Goal: Check status: Check status

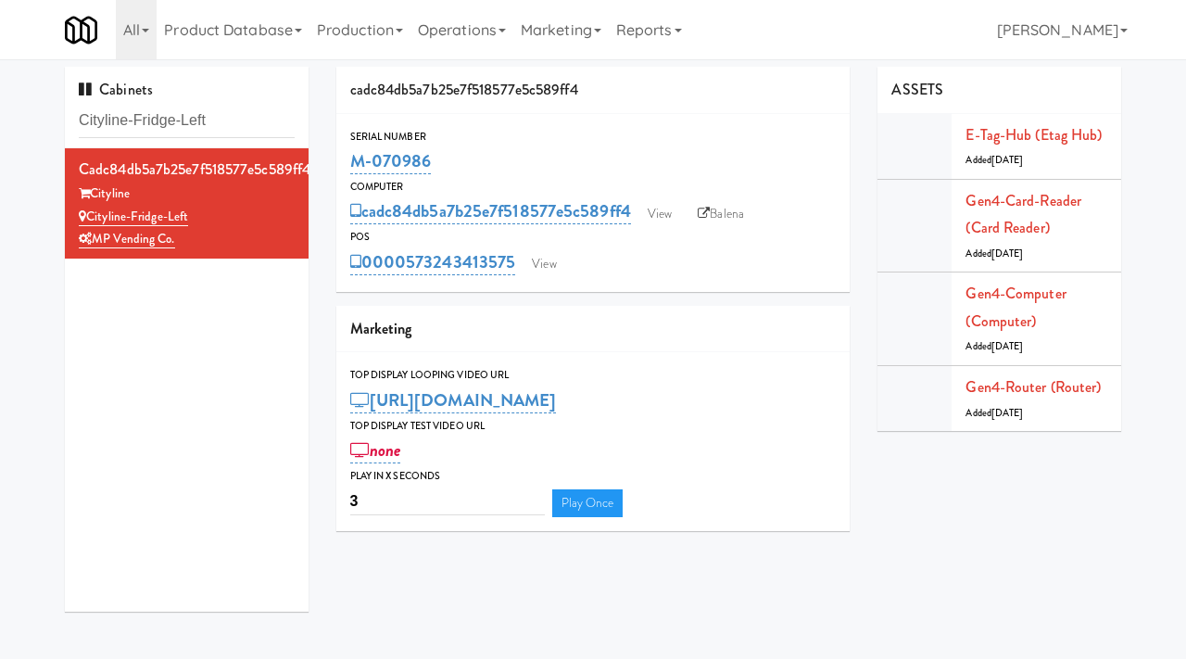
click at [346, 162] on div "Serial Number M-070986" at bounding box center [593, 153] width 514 height 50
copy link "M-070986"
click at [662, 217] on link "View" at bounding box center [659, 214] width 43 height 28
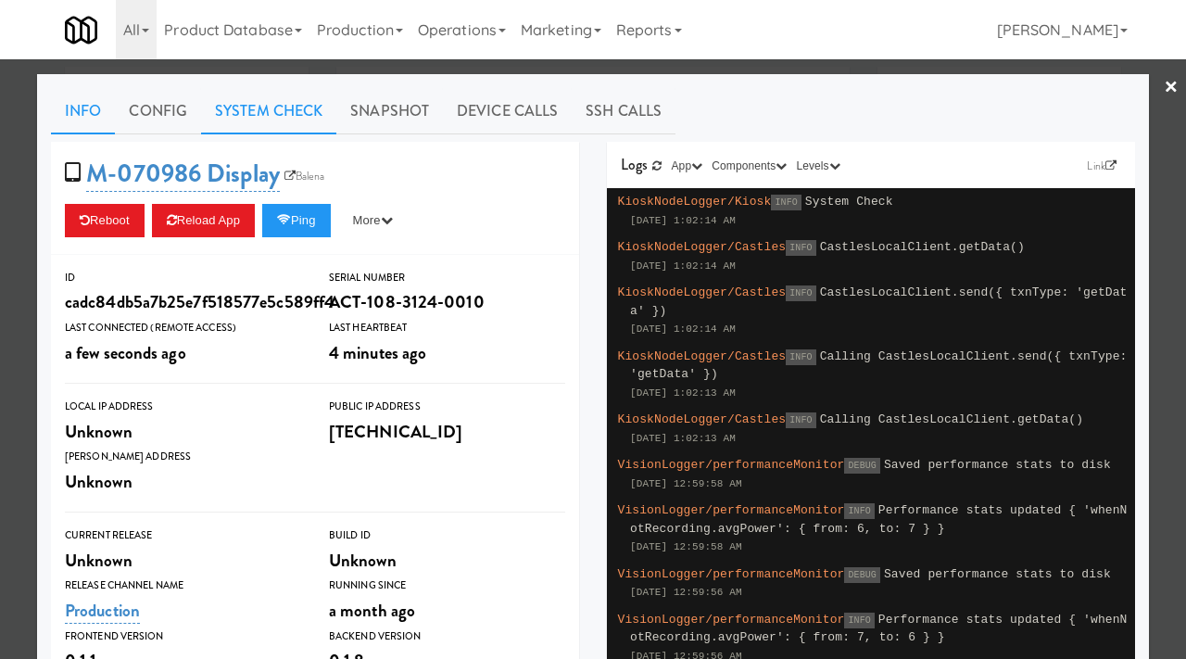
click at [296, 117] on link "System Check" at bounding box center [268, 111] width 135 height 46
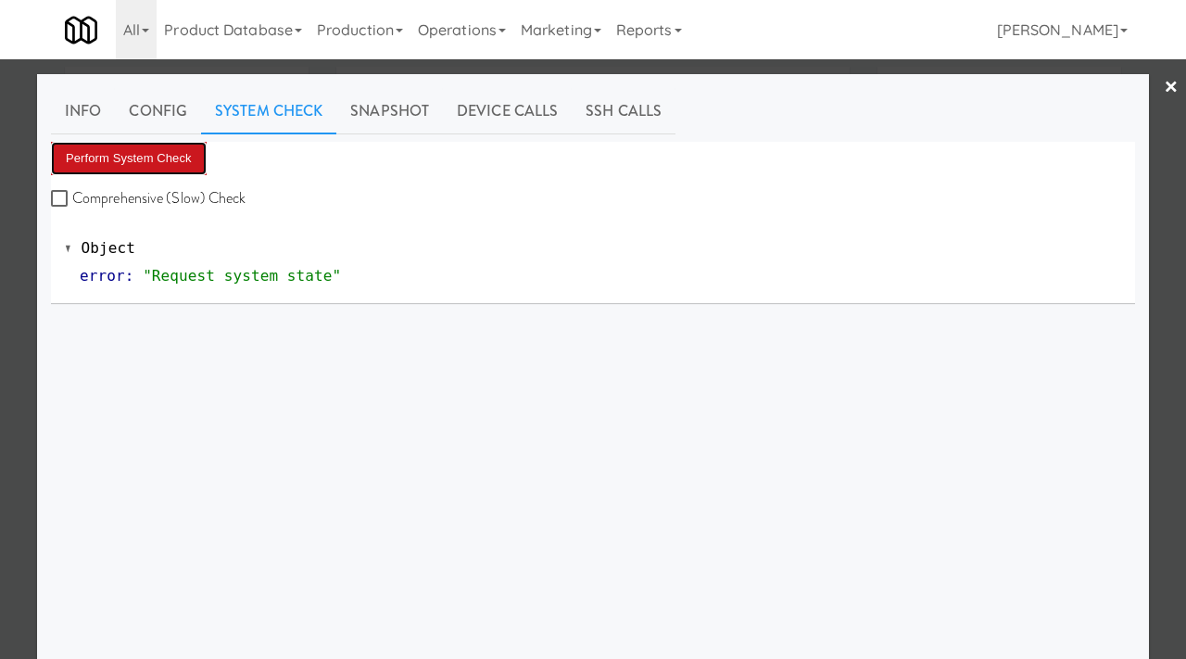
click at [164, 150] on button "Perform System Check" at bounding box center [129, 158] width 156 height 33
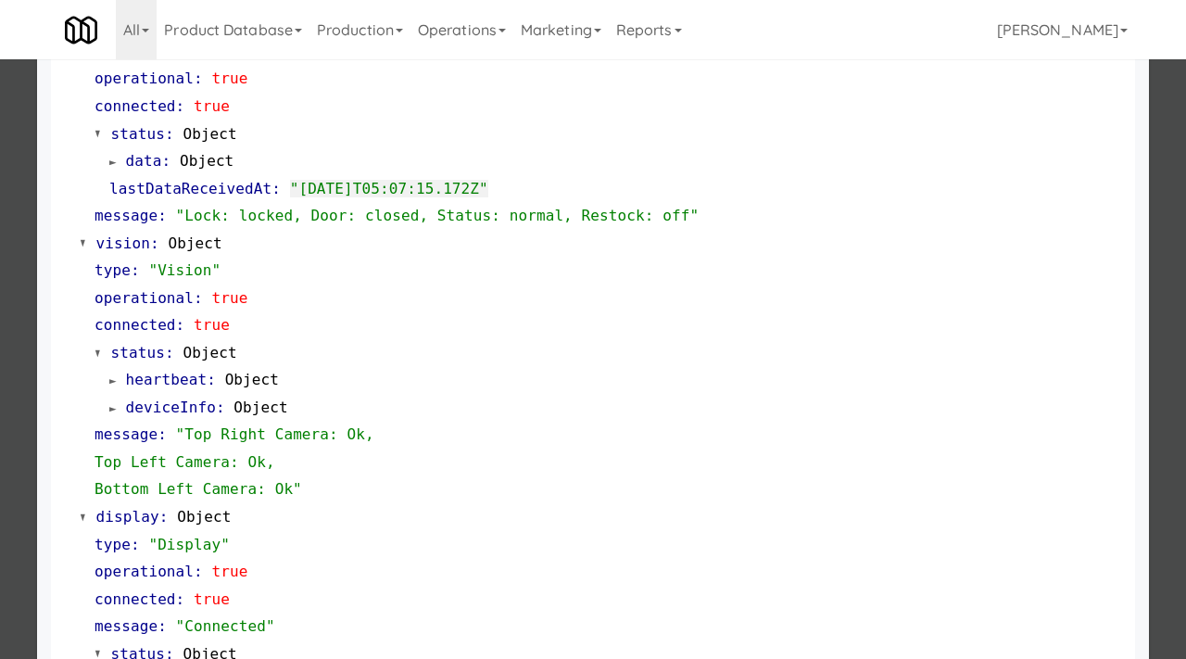
scroll to position [581, 0]
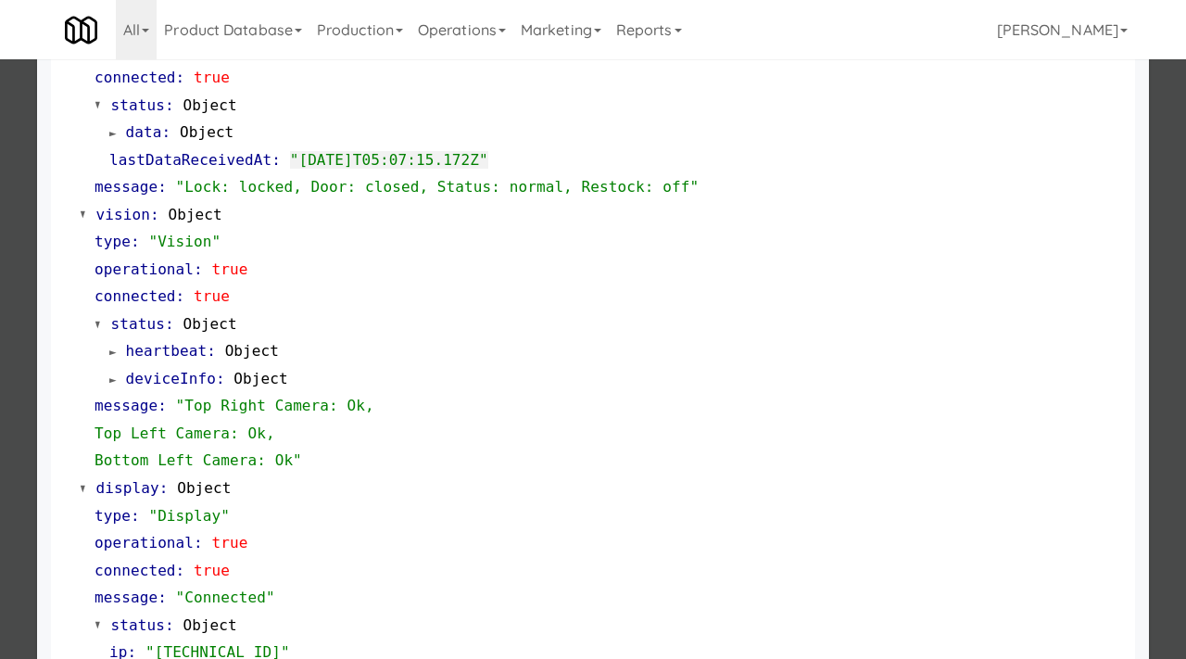
click at [0, 409] on div at bounding box center [593, 329] width 1186 height 659
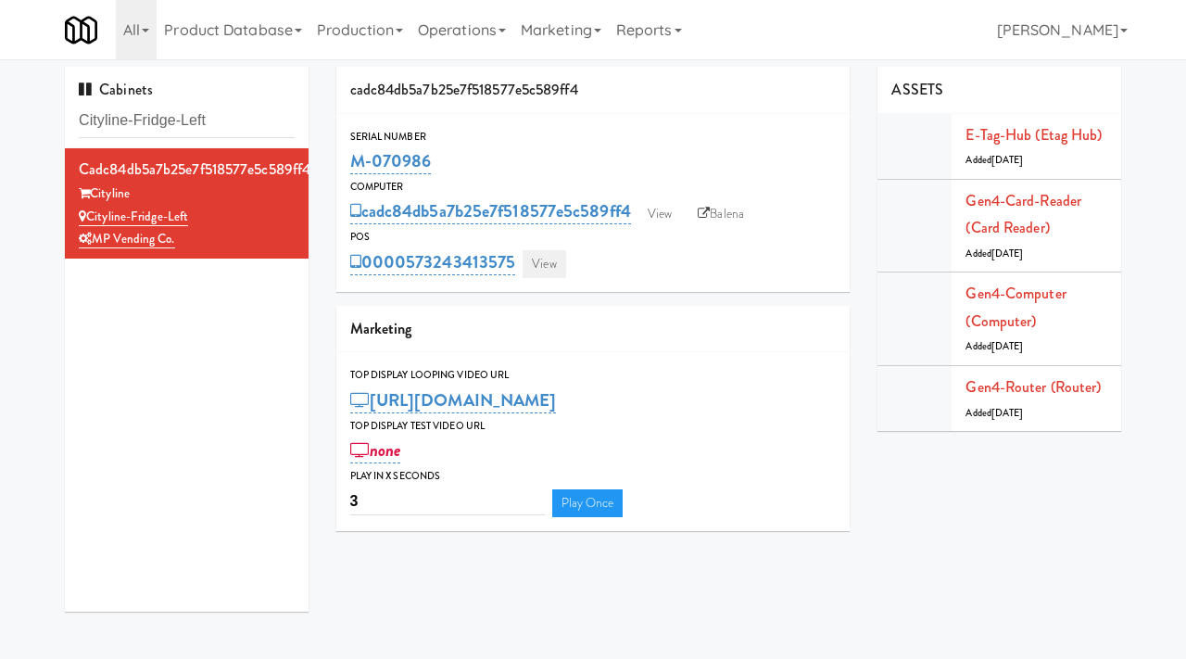
click at [531, 263] on link "View" at bounding box center [543, 264] width 43 height 28
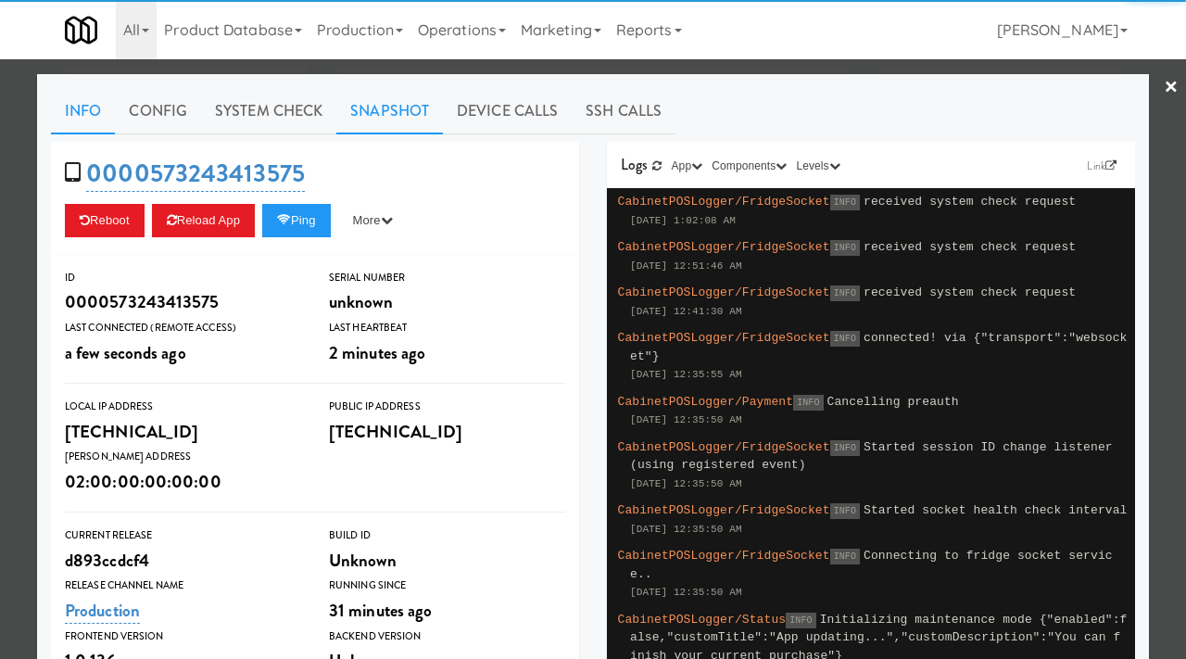
click at [375, 116] on link "Snapshot" at bounding box center [389, 111] width 107 height 46
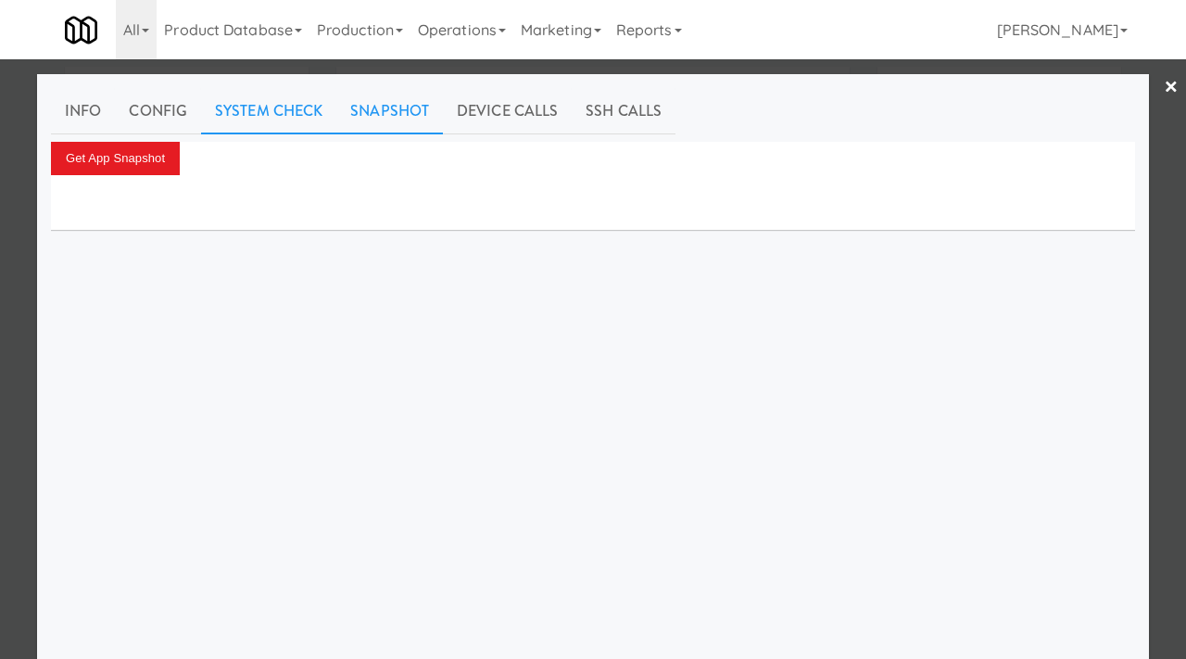
click at [239, 117] on link "System Check" at bounding box center [268, 111] width 135 height 46
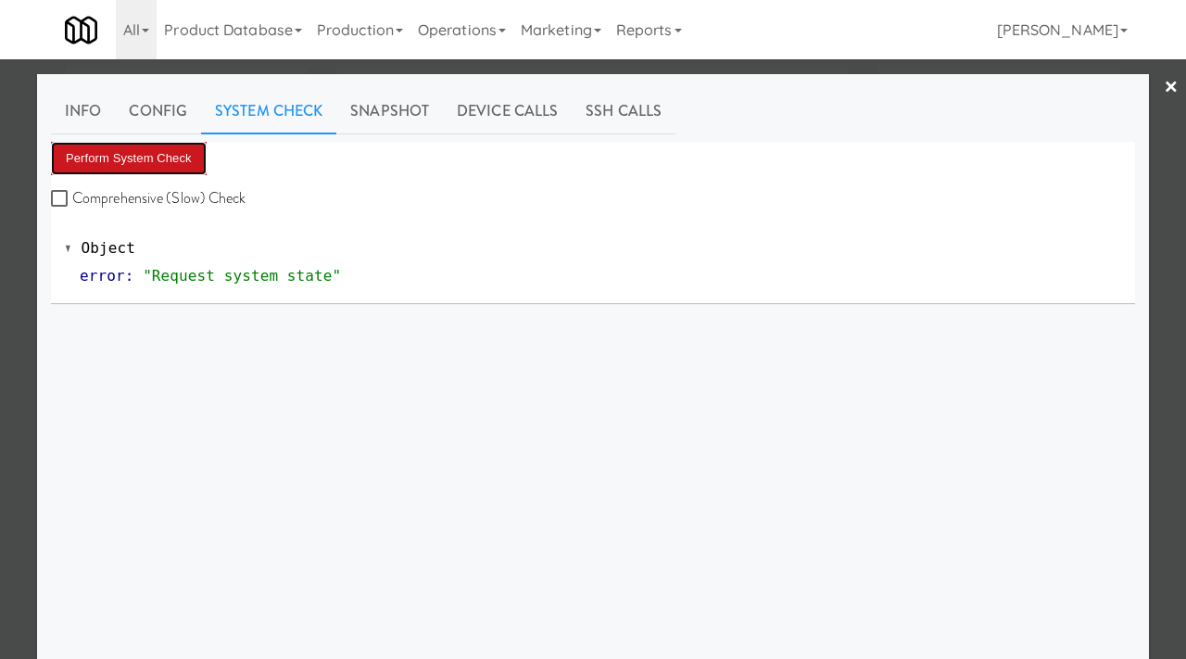
click at [154, 153] on button "Perform System Check" at bounding box center [129, 158] width 156 height 33
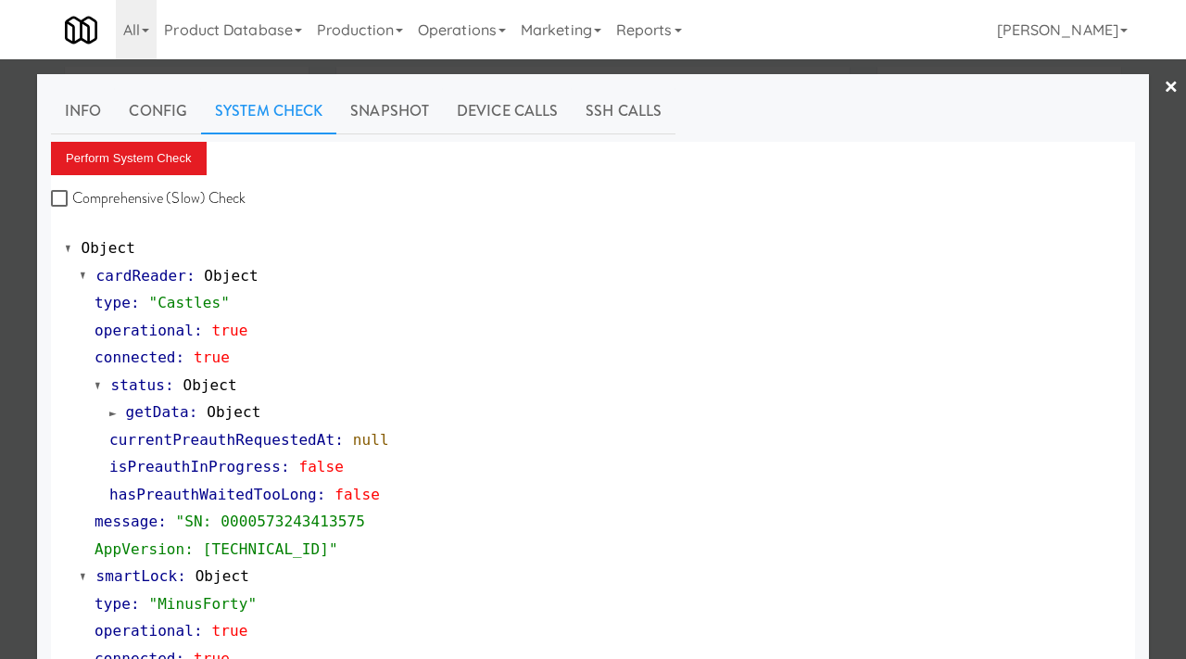
click at [1, 170] on div at bounding box center [593, 329] width 1186 height 659
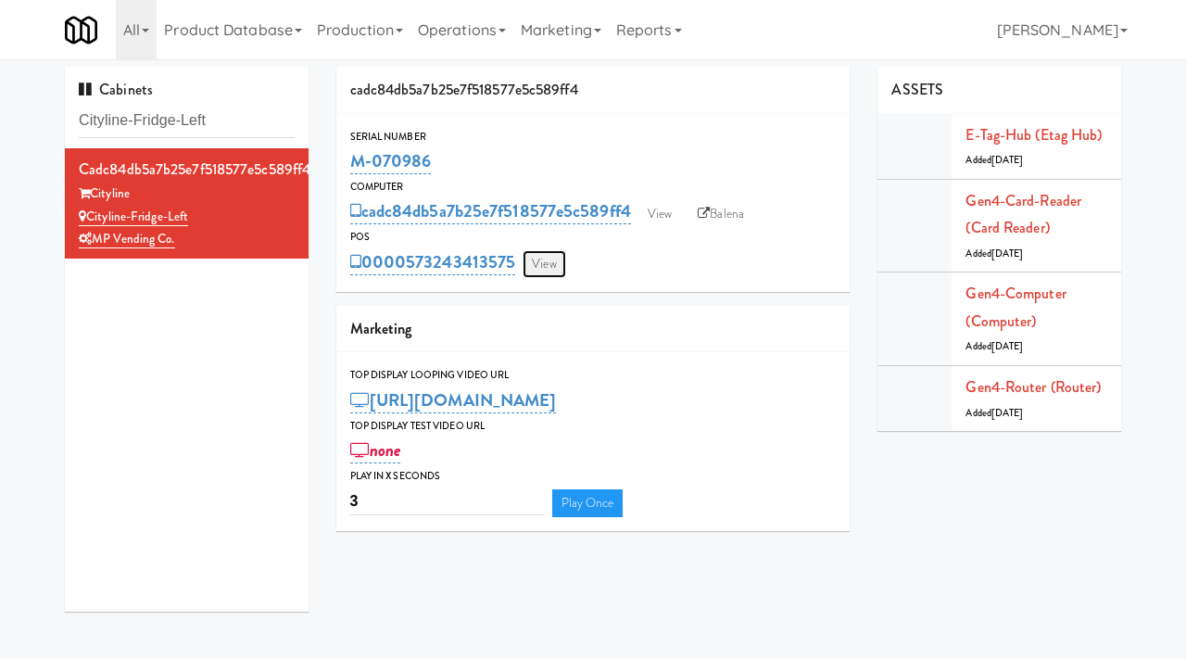
click at [543, 259] on link "View" at bounding box center [543, 264] width 43 height 28
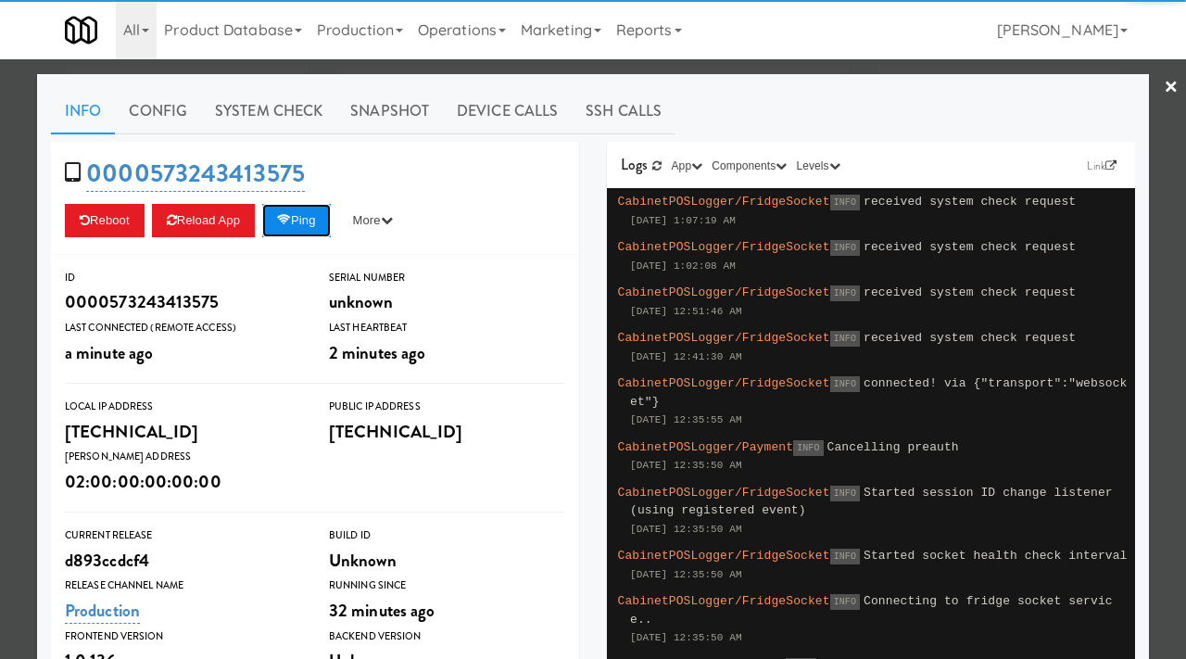
click at [310, 222] on button "Ping" at bounding box center [296, 220] width 69 height 33
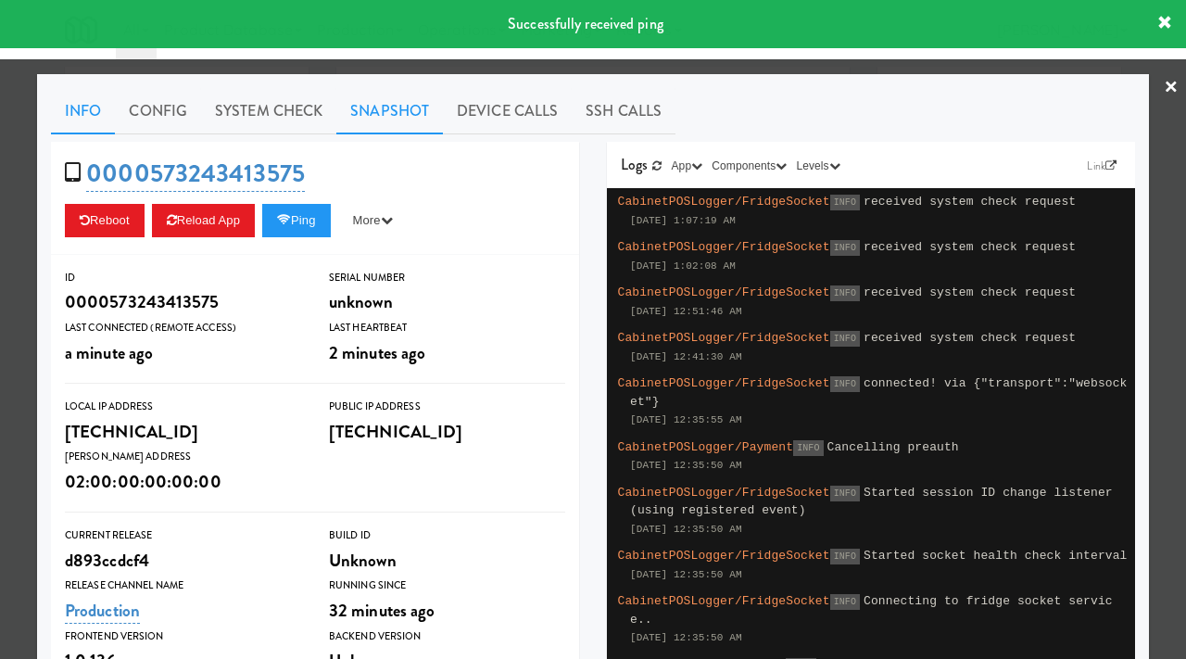
click at [407, 97] on link "Snapshot" at bounding box center [389, 111] width 107 height 46
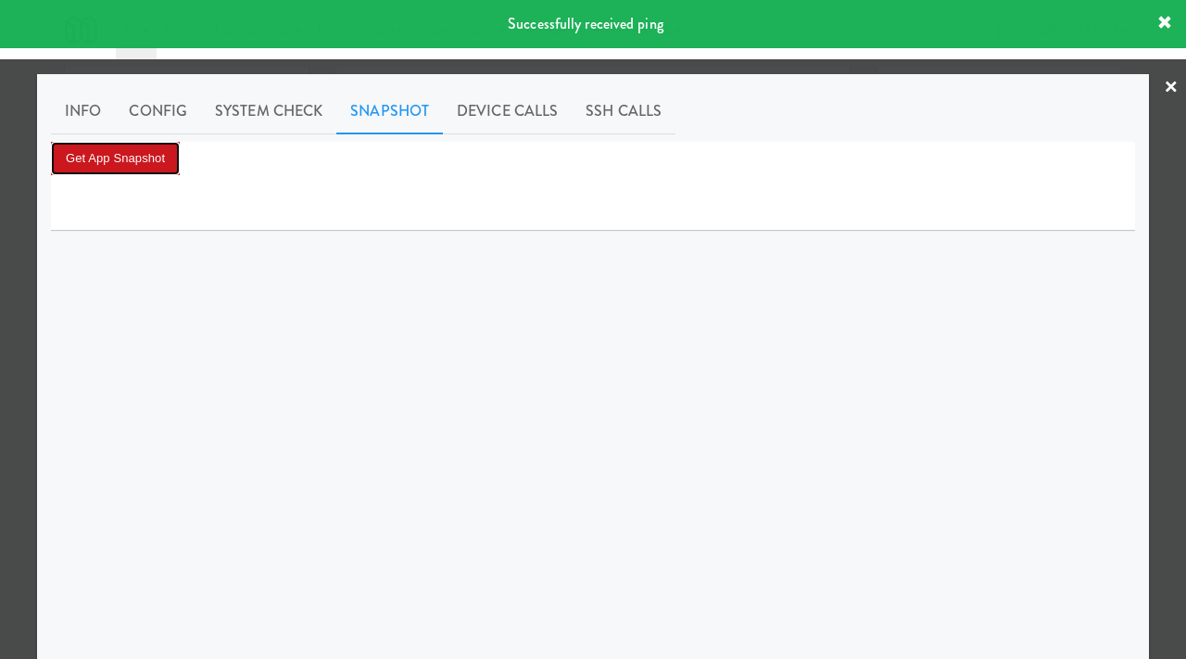
click at [165, 152] on button "Get App Snapshot" at bounding box center [115, 158] width 129 height 33
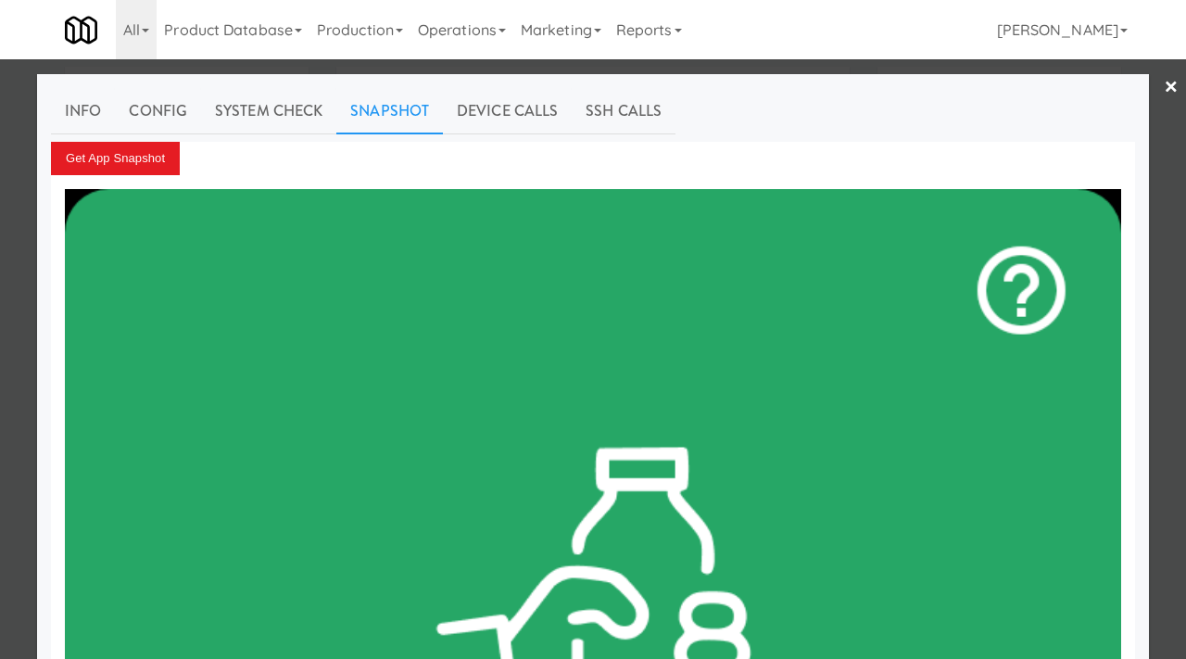
click at [0, 215] on div at bounding box center [593, 329] width 1186 height 659
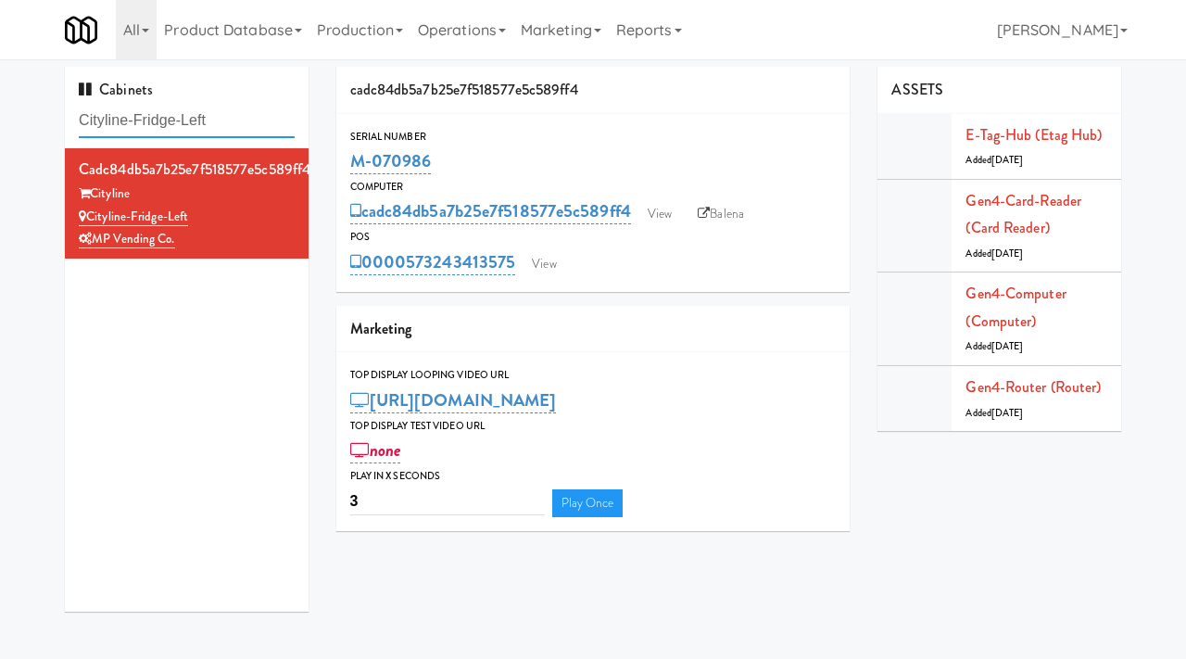
click at [233, 124] on input "Cityline-Fridge-Left" at bounding box center [187, 121] width 216 height 34
paste input "Riverwalk at [GEOGRAPHIC_DATA]"
type input "Riverwalk at [GEOGRAPHIC_DATA]"
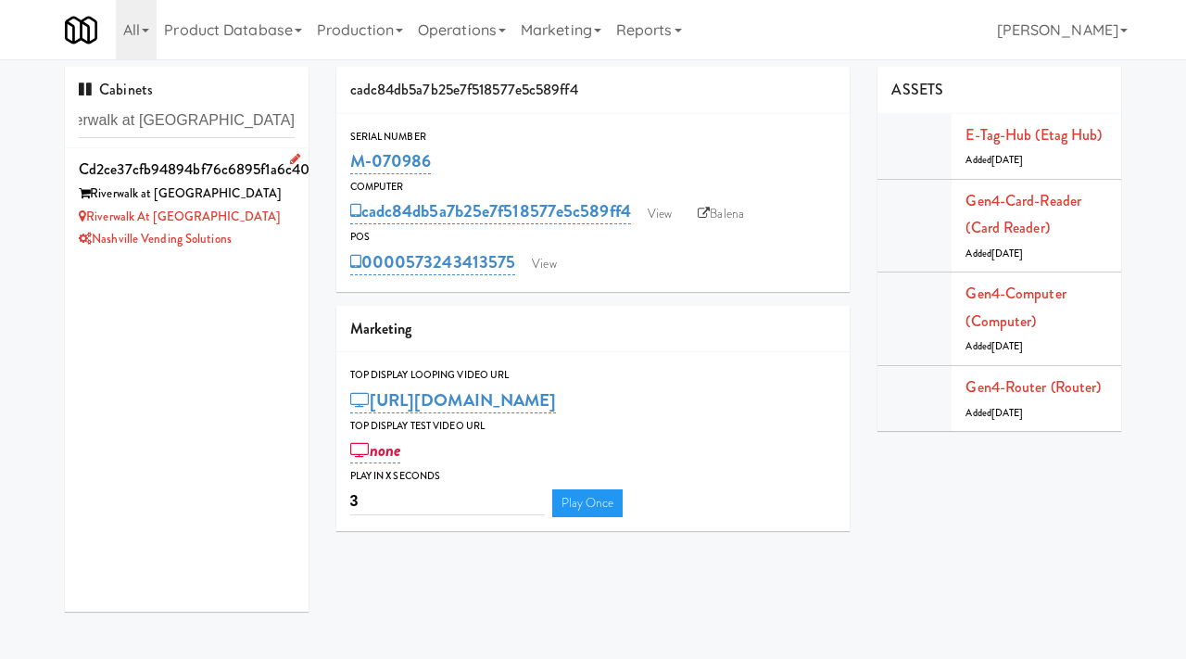
click at [280, 253] on li "cd2ce37cfb94894bf76c6895f1a6c400 Riverwalk at [GEOGRAPHIC_DATA] at [GEOGRAPHIC_…" at bounding box center [187, 203] width 244 height 110
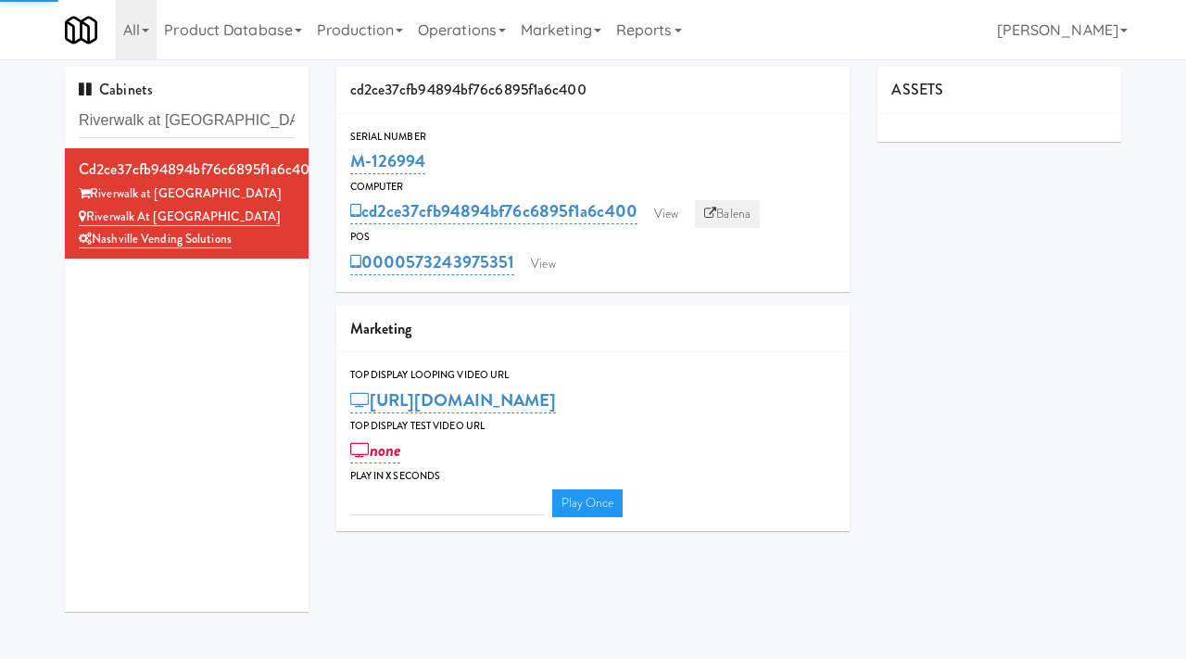
type input "3"
click at [680, 210] on link "View" at bounding box center [666, 214] width 43 height 28
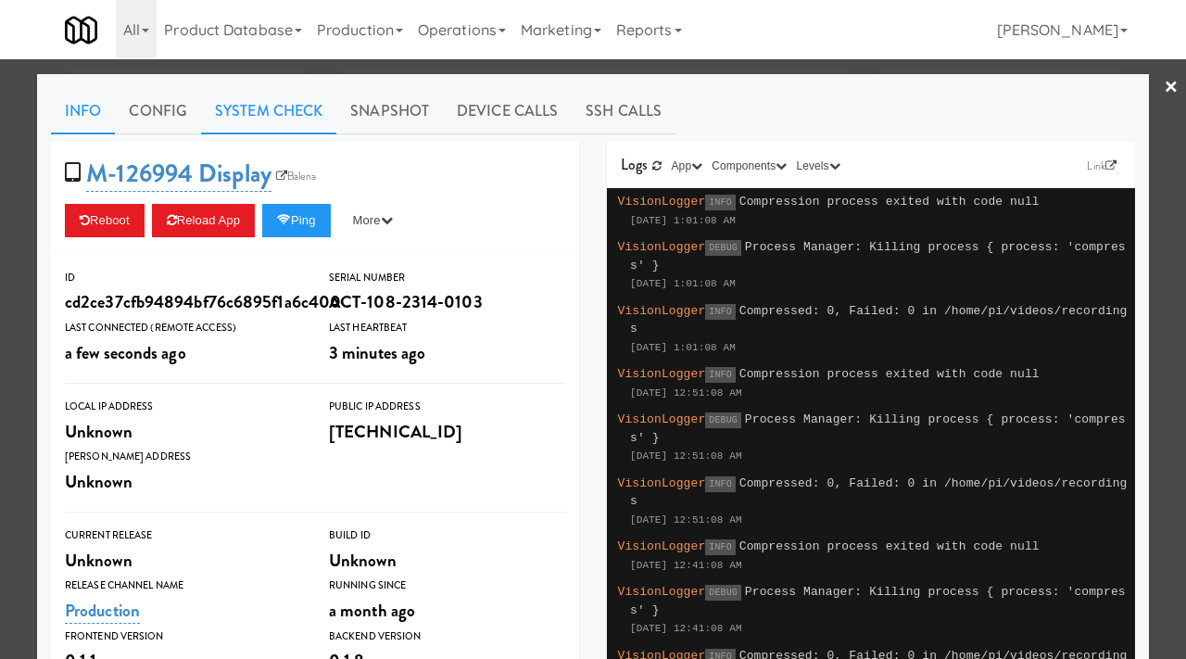
click at [276, 117] on link "System Check" at bounding box center [268, 111] width 135 height 46
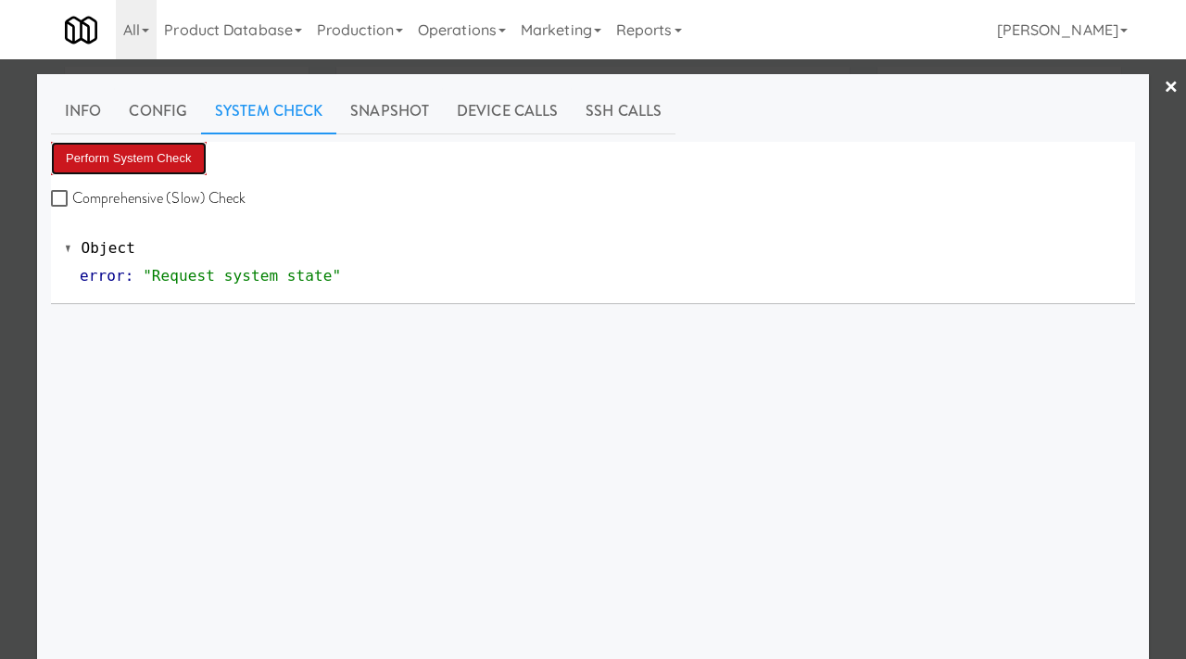
click at [105, 156] on button "Perform System Check" at bounding box center [129, 158] width 156 height 33
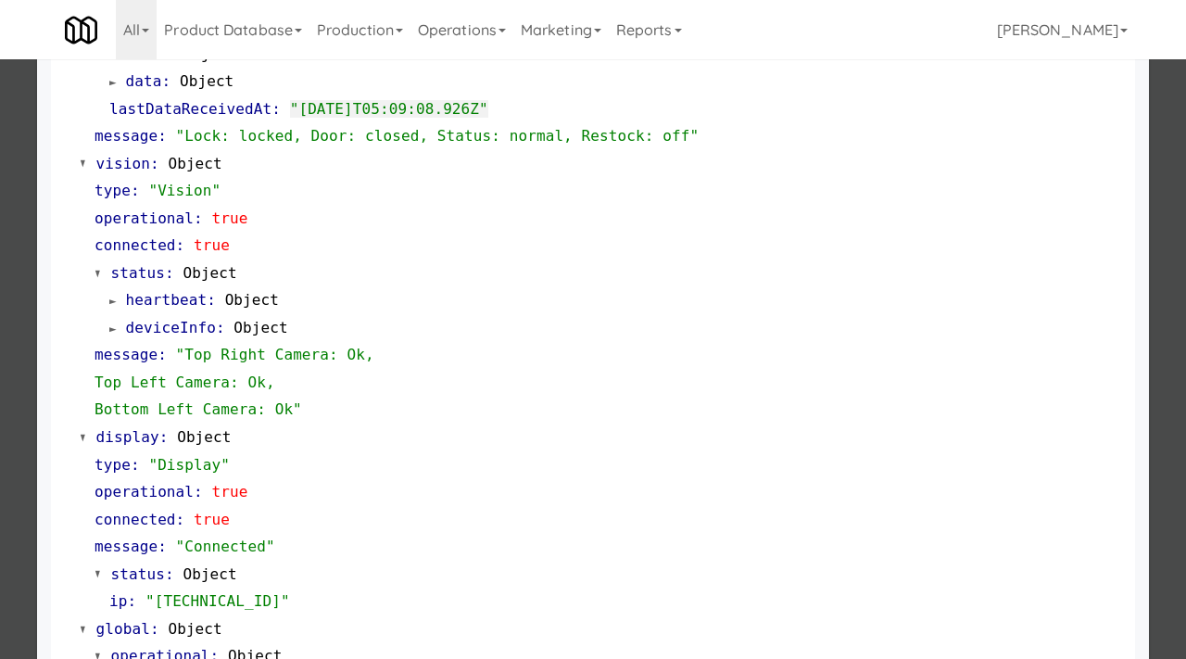
scroll to position [780, 0]
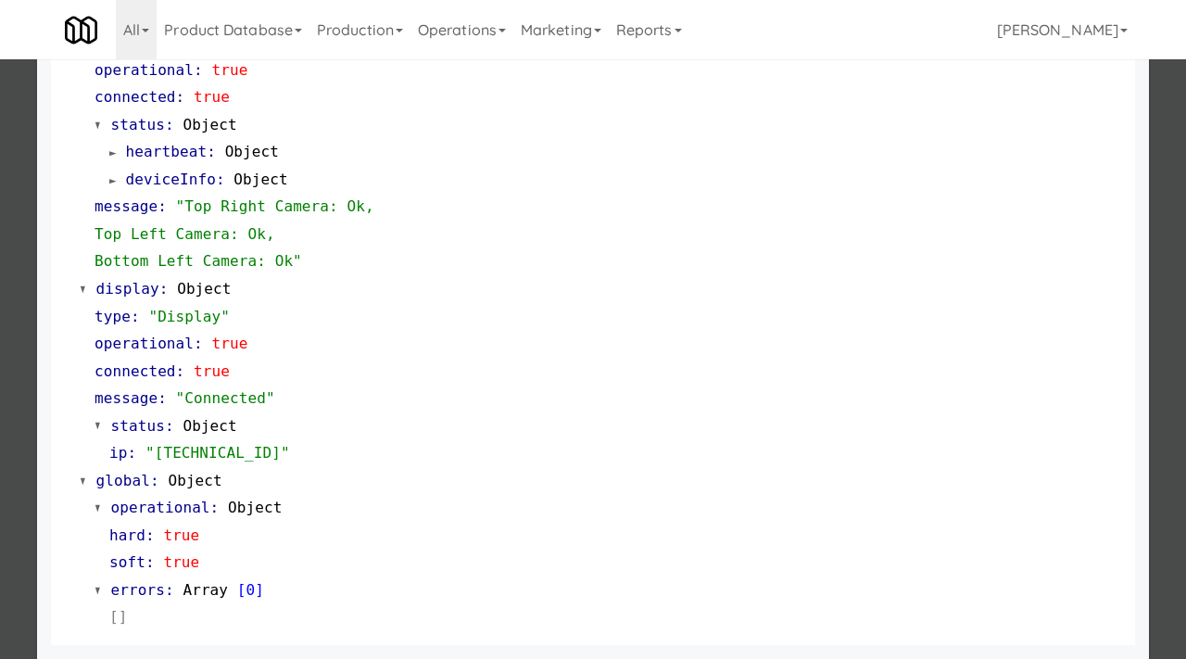
click at [11, 373] on div at bounding box center [593, 329] width 1186 height 659
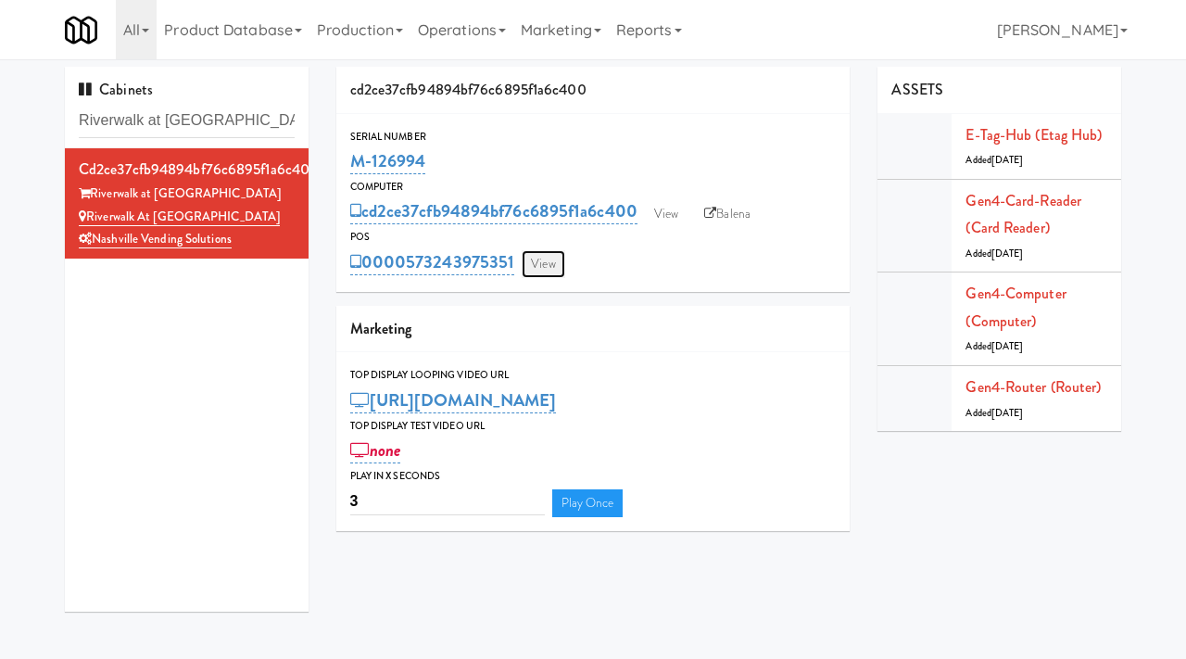
click at [552, 259] on link "View" at bounding box center [543, 264] width 43 height 28
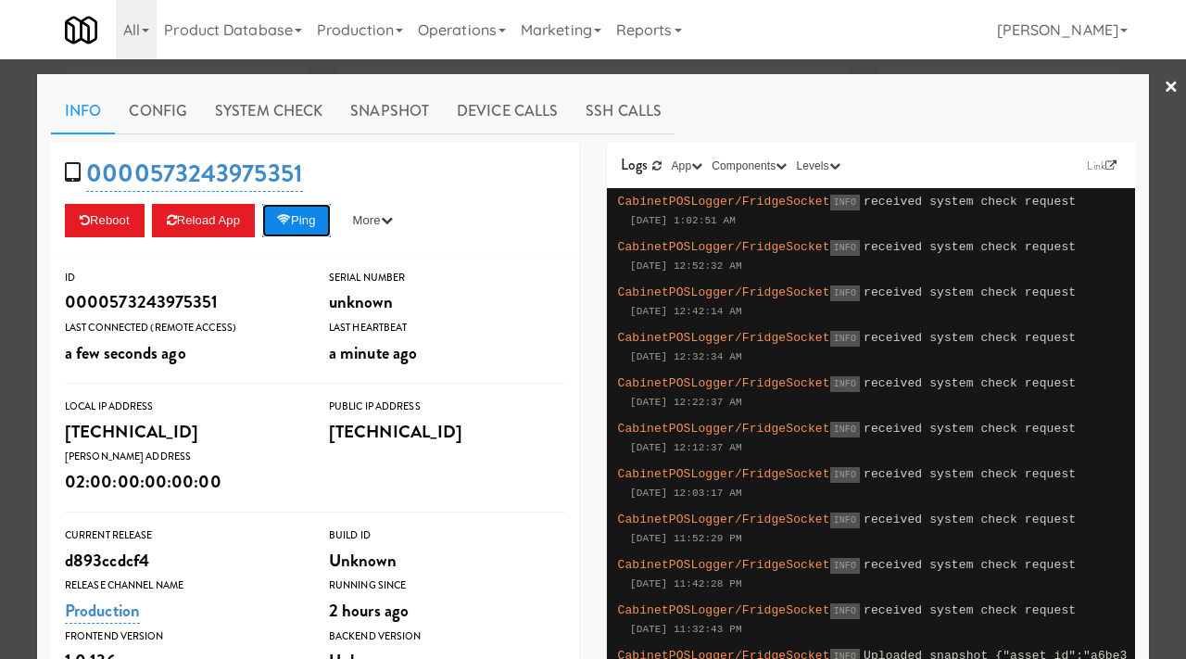
click at [299, 223] on button "Ping" at bounding box center [296, 220] width 69 height 33
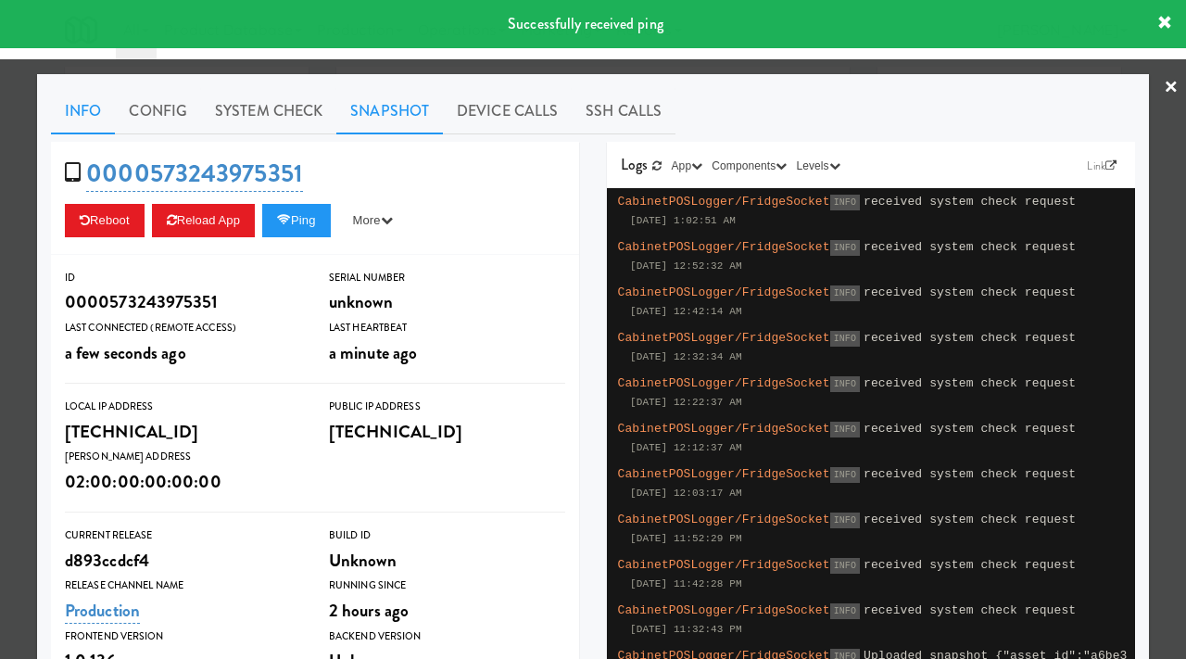
click at [403, 113] on link "Snapshot" at bounding box center [389, 111] width 107 height 46
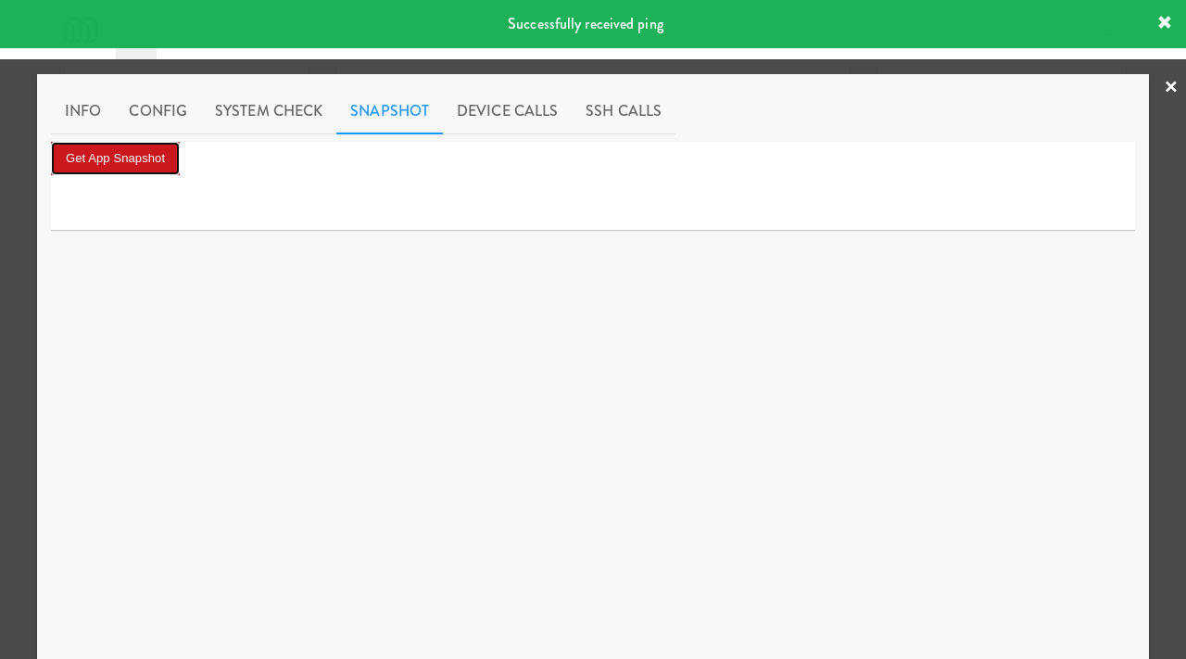
click at [129, 156] on button "Get App Snapshot" at bounding box center [115, 158] width 129 height 33
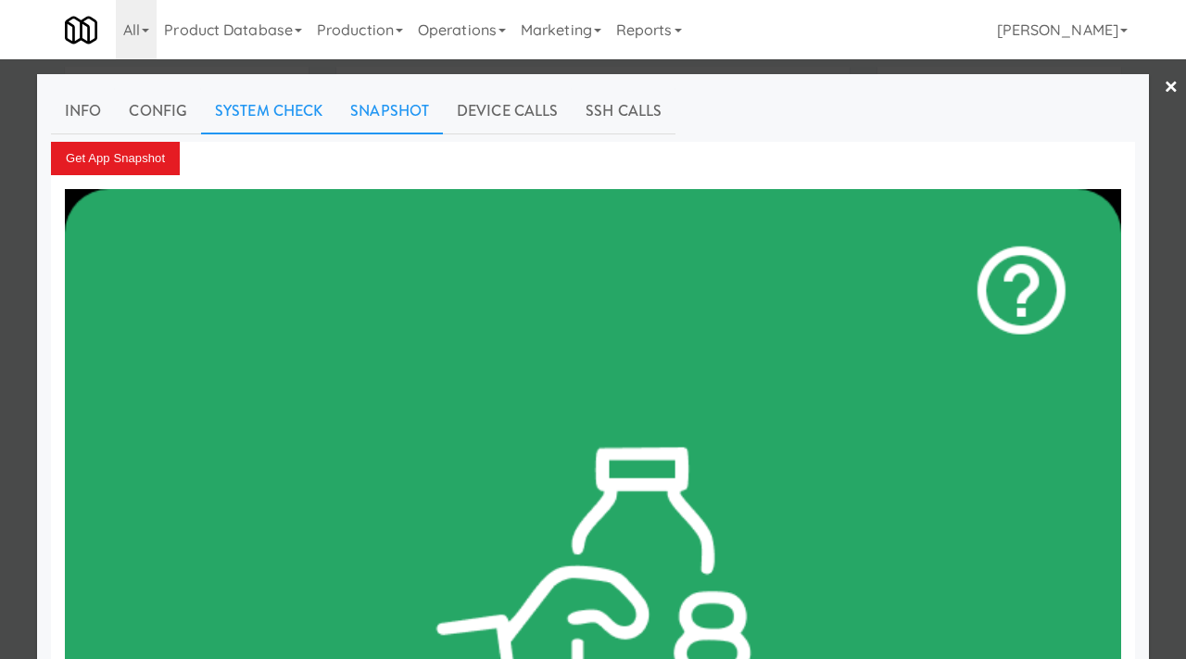
click at [245, 114] on link "System Check" at bounding box center [268, 111] width 135 height 46
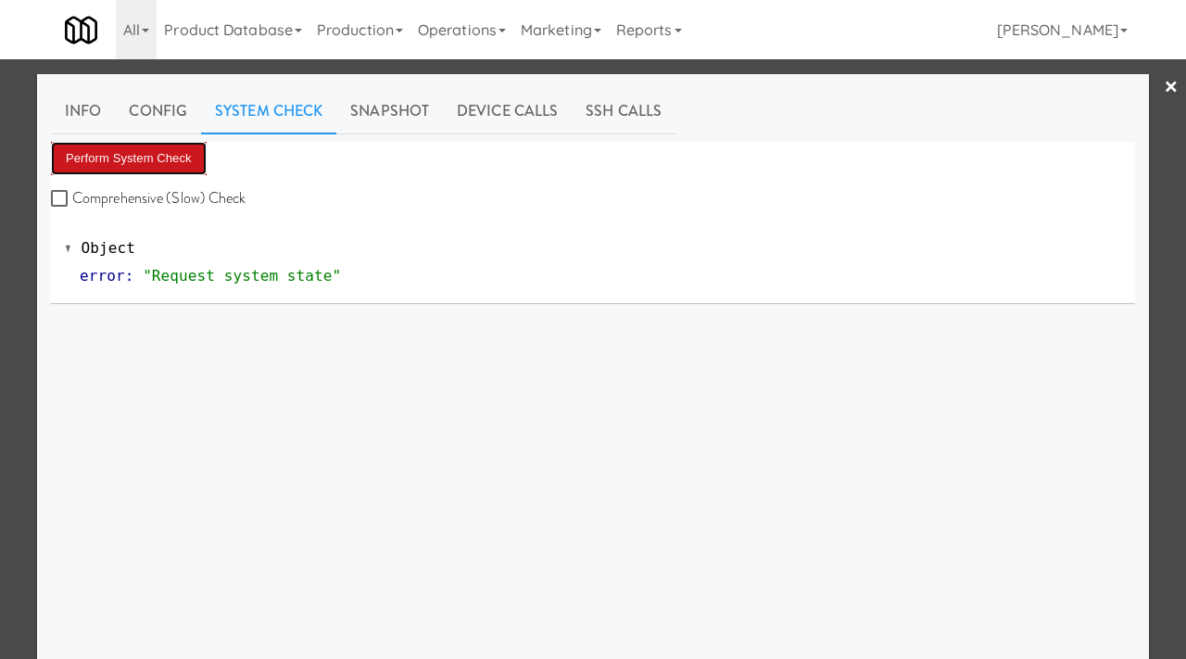
click at [110, 162] on button "Perform System Check" at bounding box center [129, 158] width 156 height 33
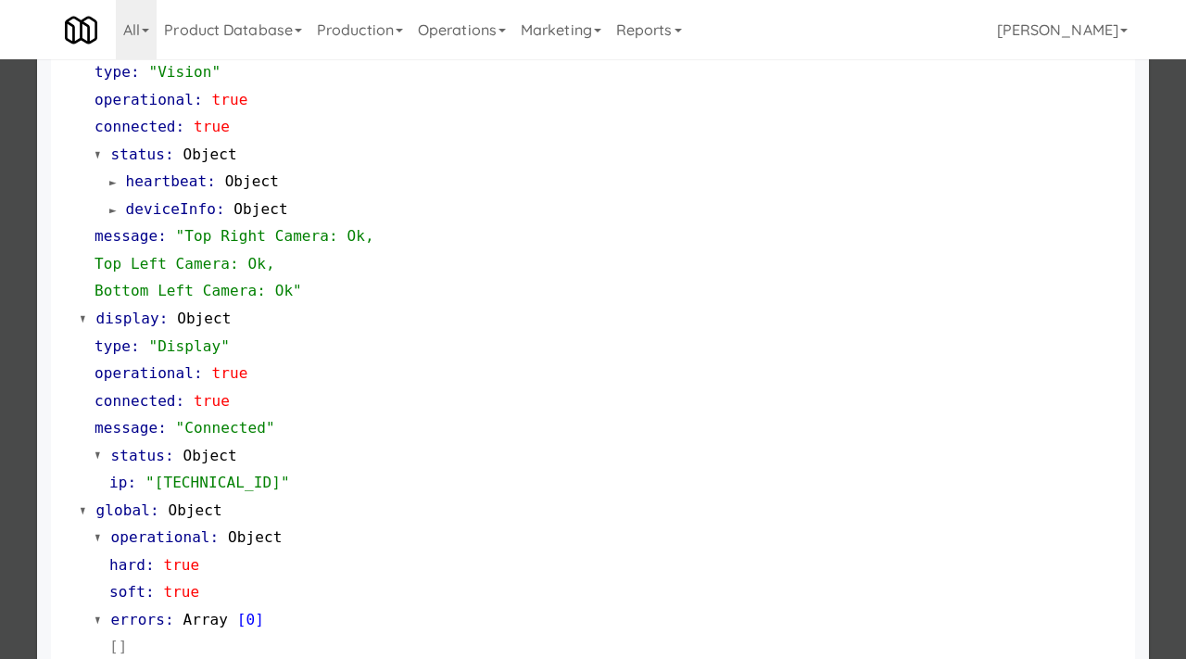
scroll to position [780, 0]
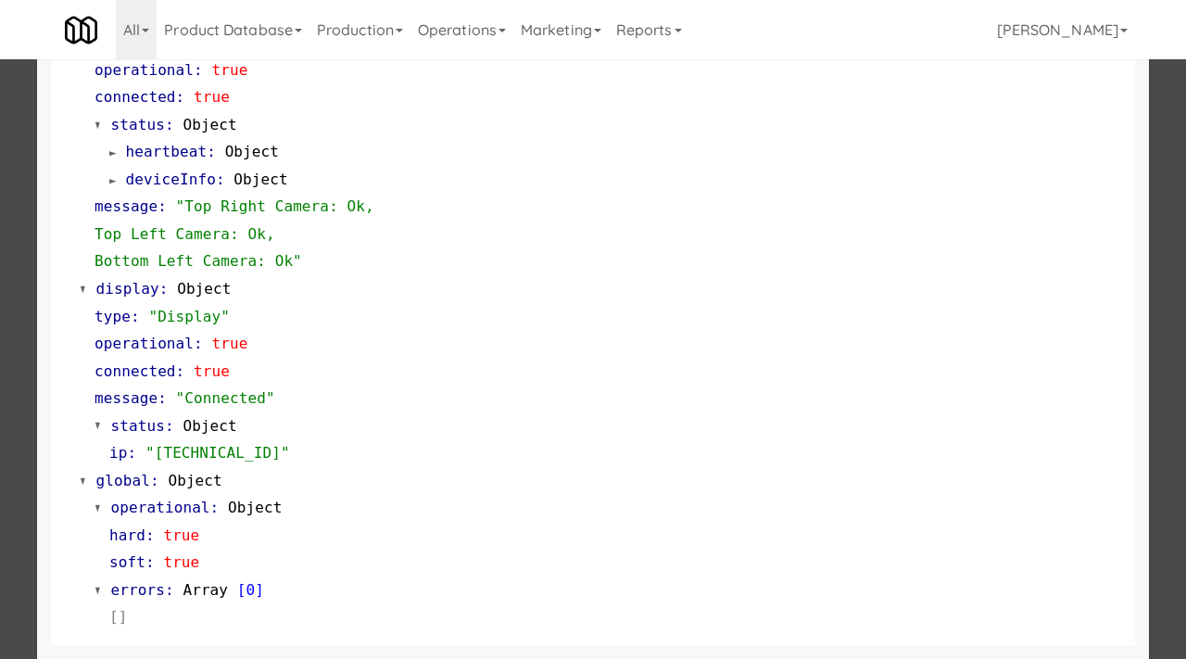
click at [21, 285] on div at bounding box center [593, 329] width 1186 height 659
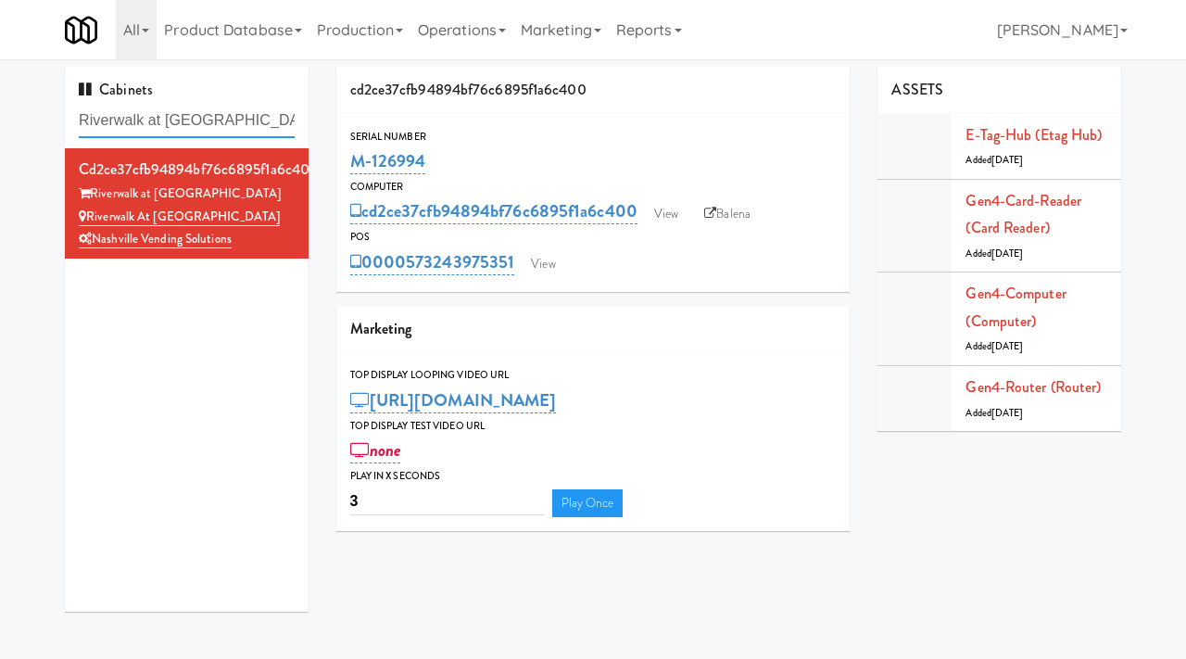
click at [247, 116] on input "Riverwalk at [GEOGRAPHIC_DATA]" at bounding box center [187, 121] width 216 height 34
paste input "Fine - Lobby-Cooler-Righ"
type input "Fine - Lobby-Cooler-Right"
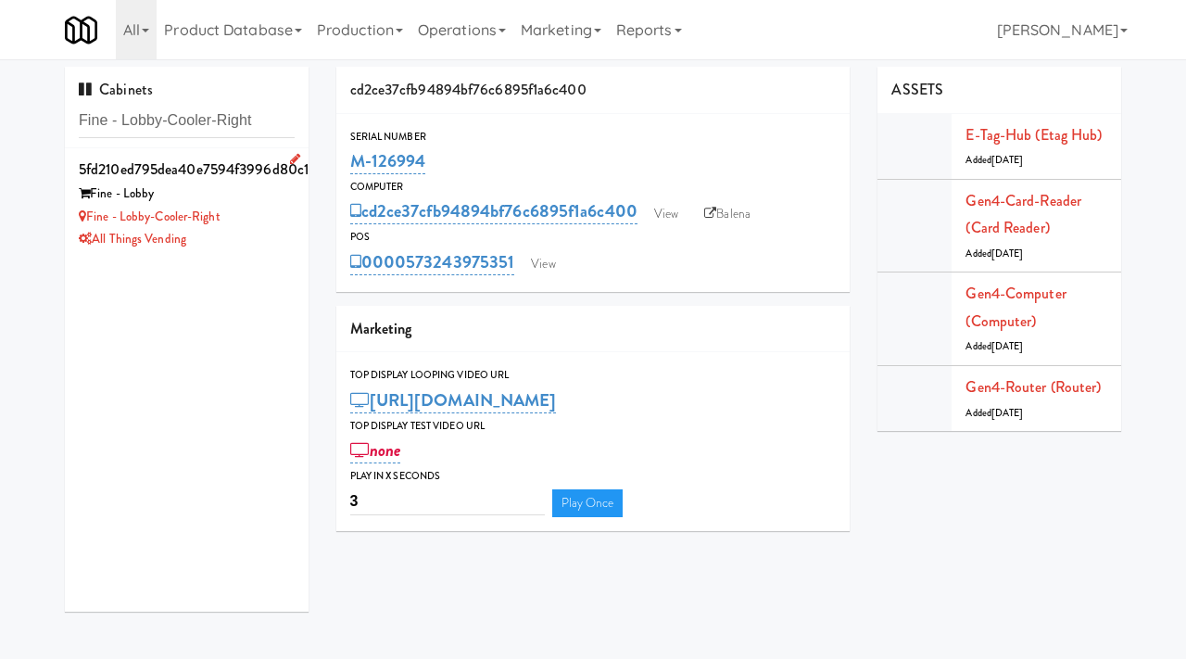
click at [256, 221] on div "Fine - Lobby-Cooler-Right" at bounding box center [187, 217] width 216 height 23
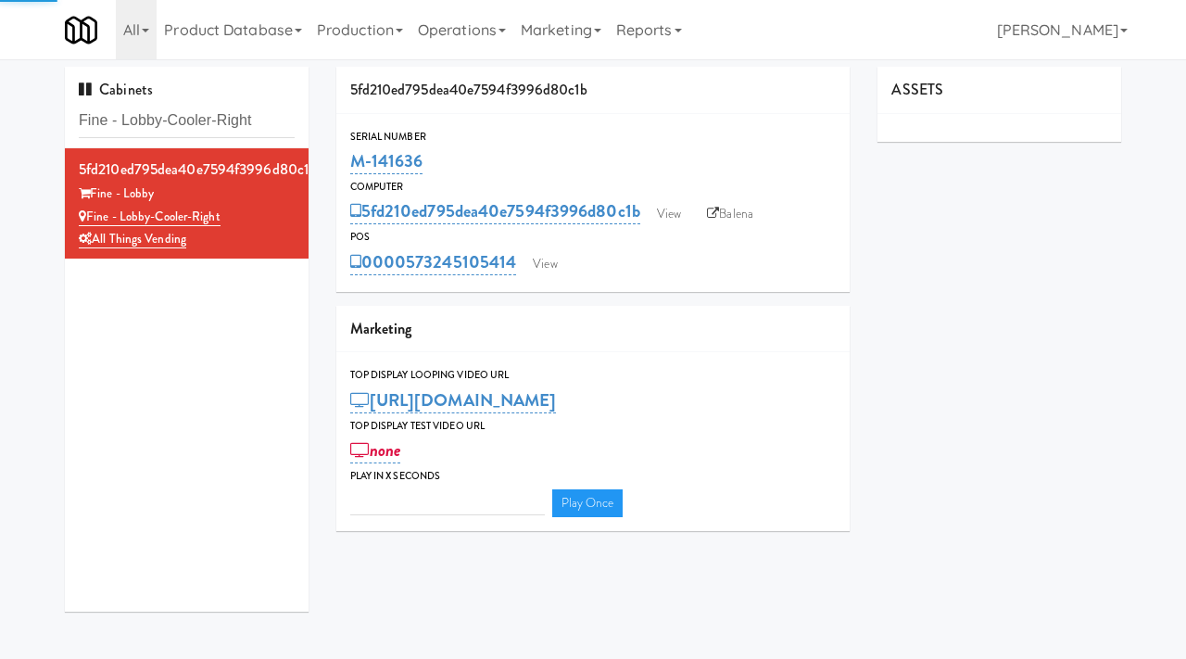
type input "3"
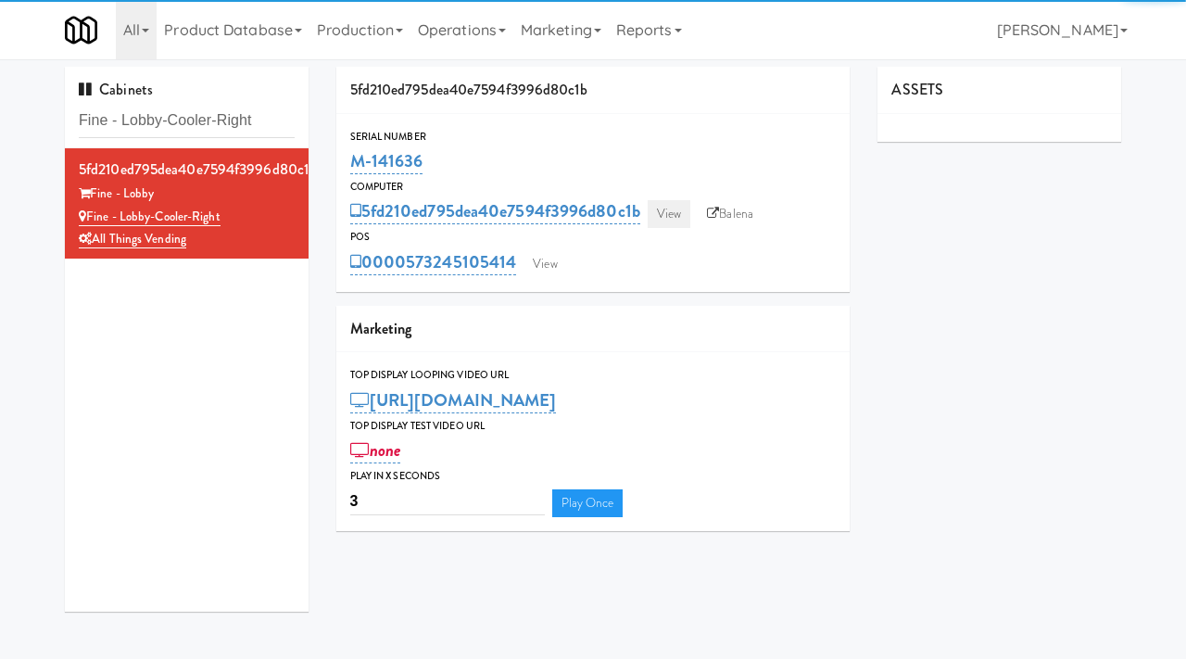
click at [663, 205] on link "View" at bounding box center [669, 214] width 43 height 28
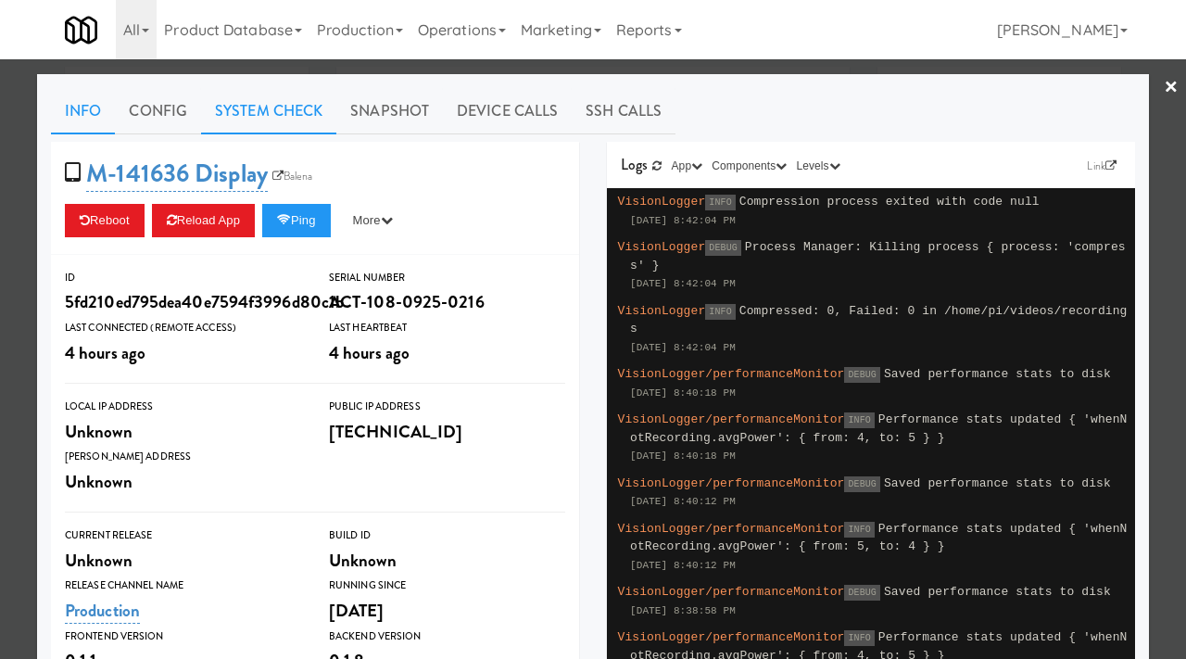
click at [238, 113] on link "System Check" at bounding box center [268, 111] width 135 height 46
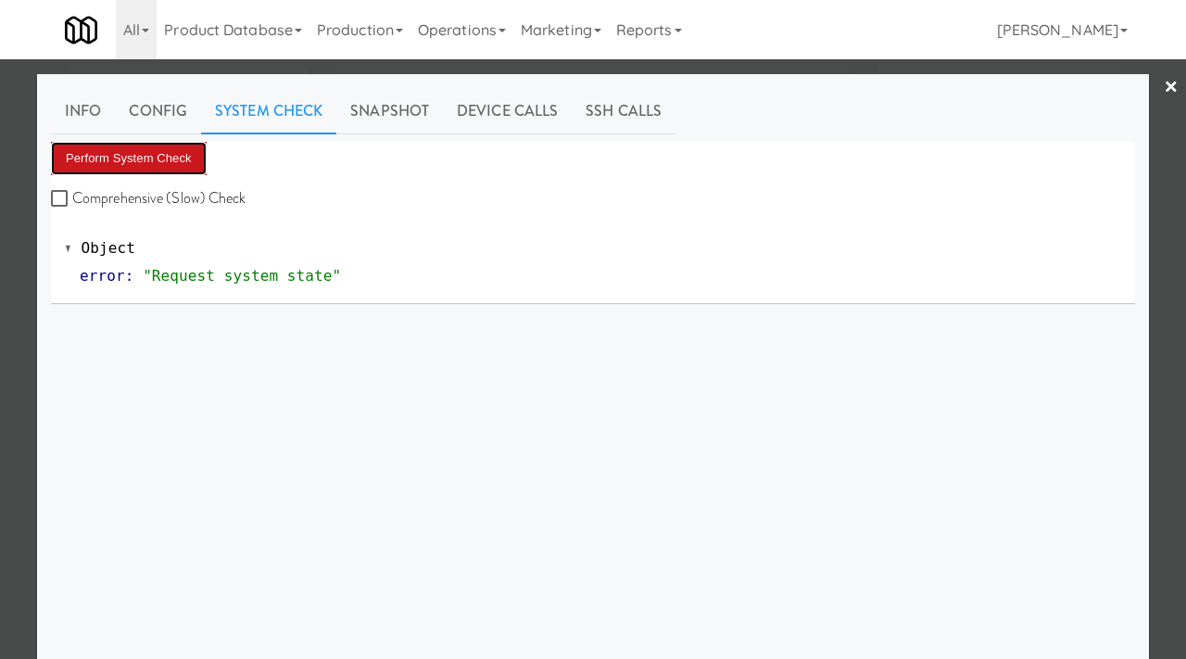
click at [142, 154] on button "Perform System Check" at bounding box center [129, 158] width 156 height 33
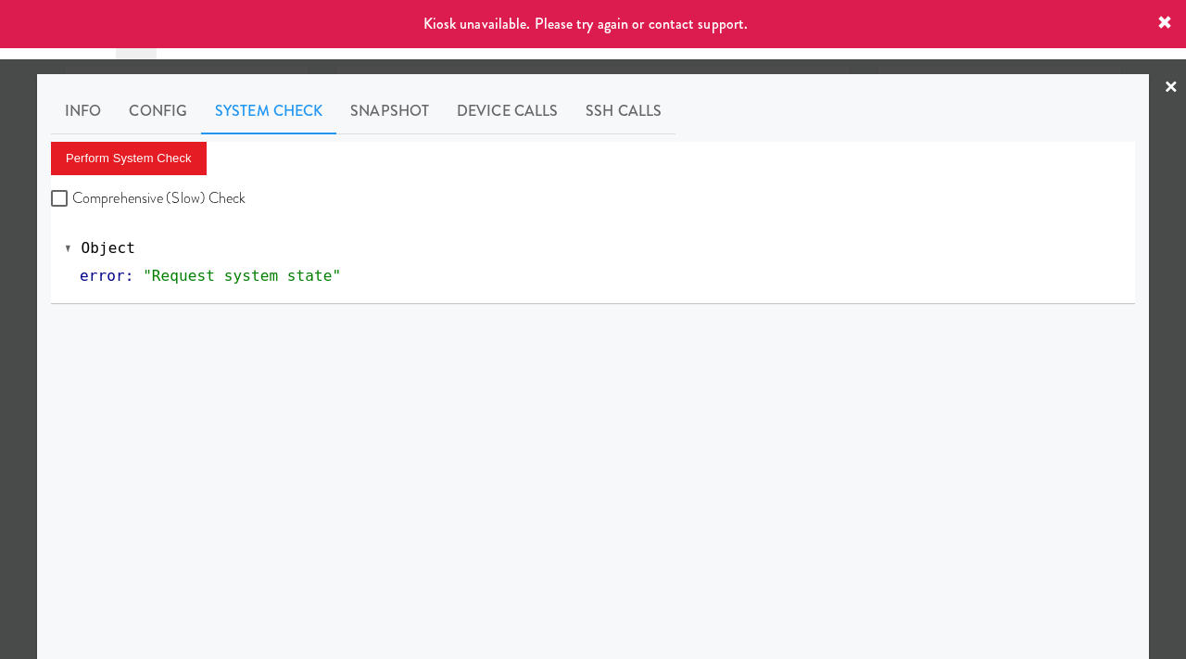
click at [13, 233] on div at bounding box center [593, 329] width 1186 height 659
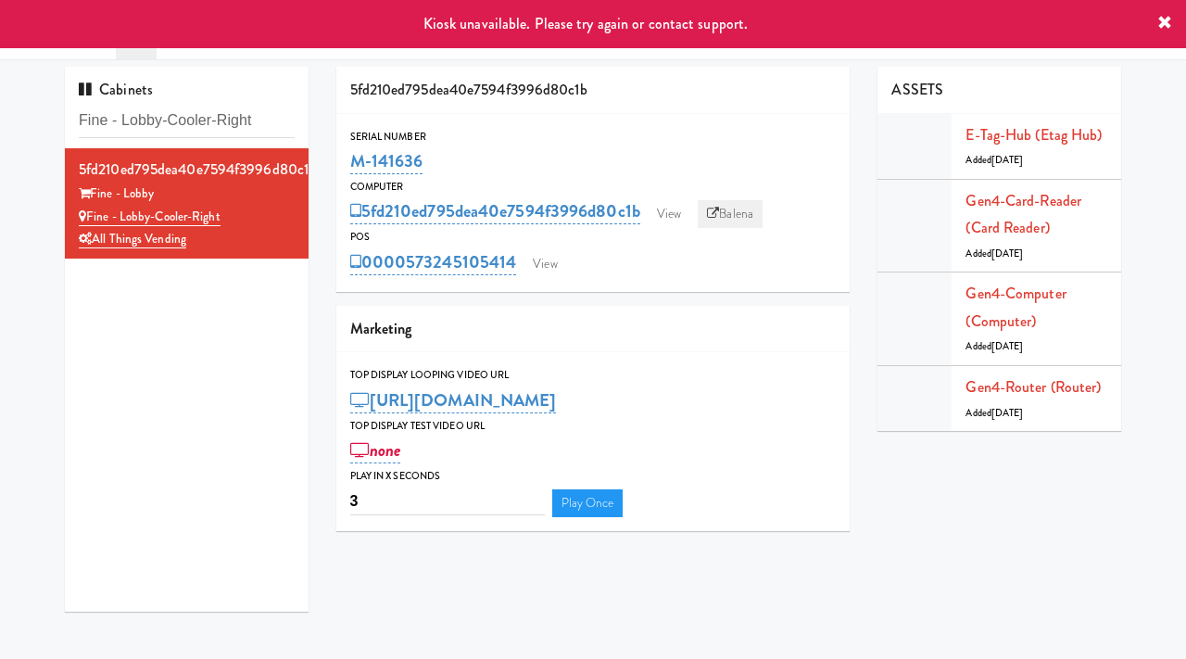
click at [737, 216] on link "Balena" at bounding box center [730, 214] width 65 height 28
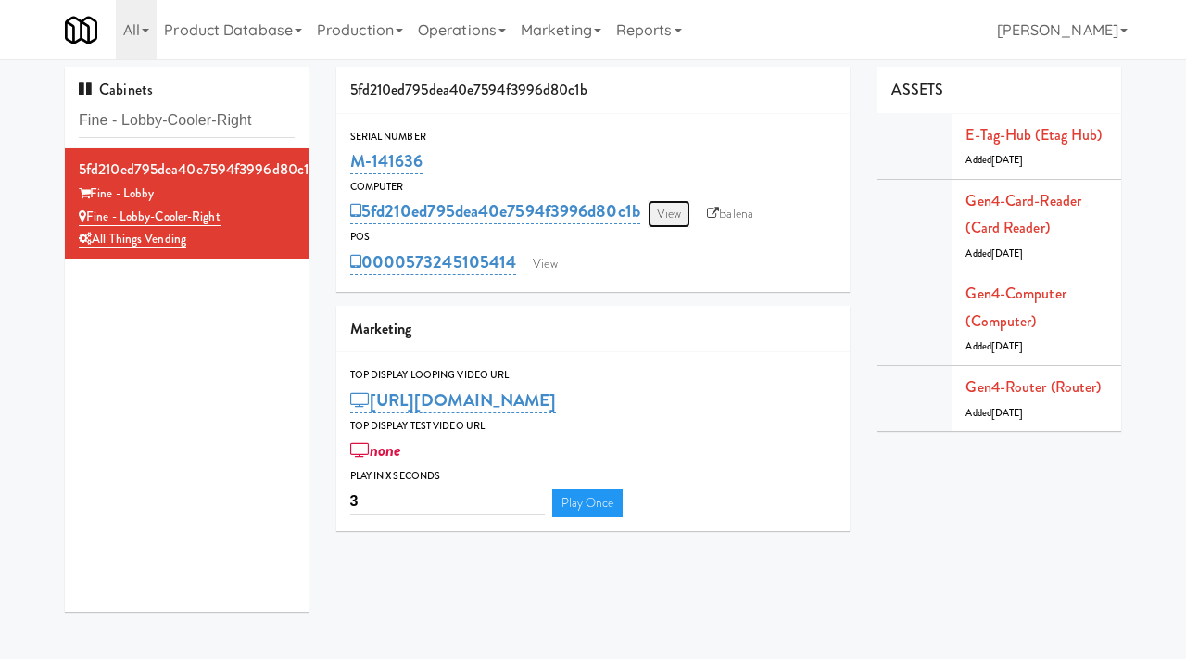
click at [684, 218] on link "View" at bounding box center [669, 214] width 43 height 28
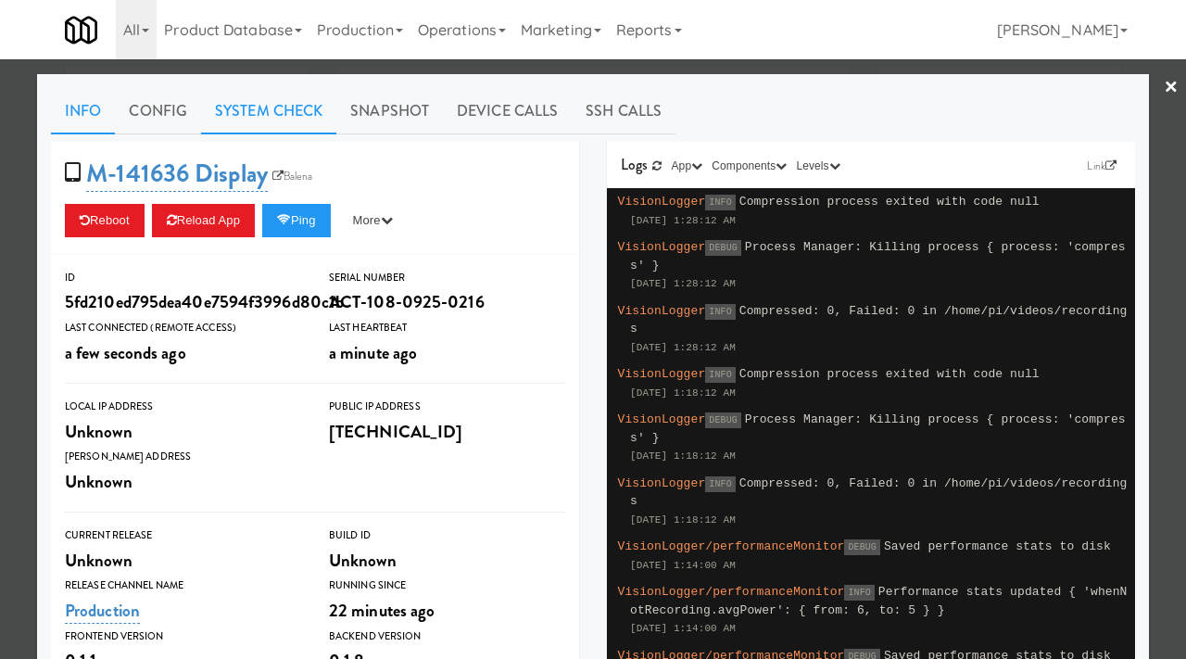
click at [288, 100] on link "System Check" at bounding box center [268, 111] width 135 height 46
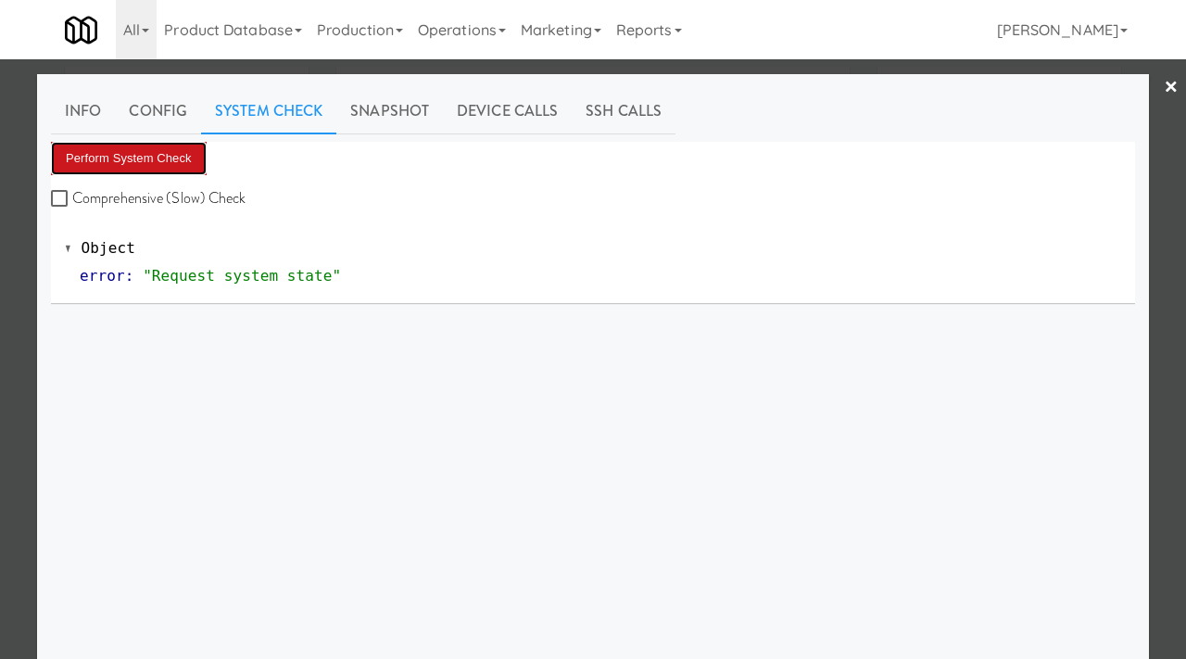
click at [181, 160] on button "Perform System Check" at bounding box center [129, 158] width 156 height 33
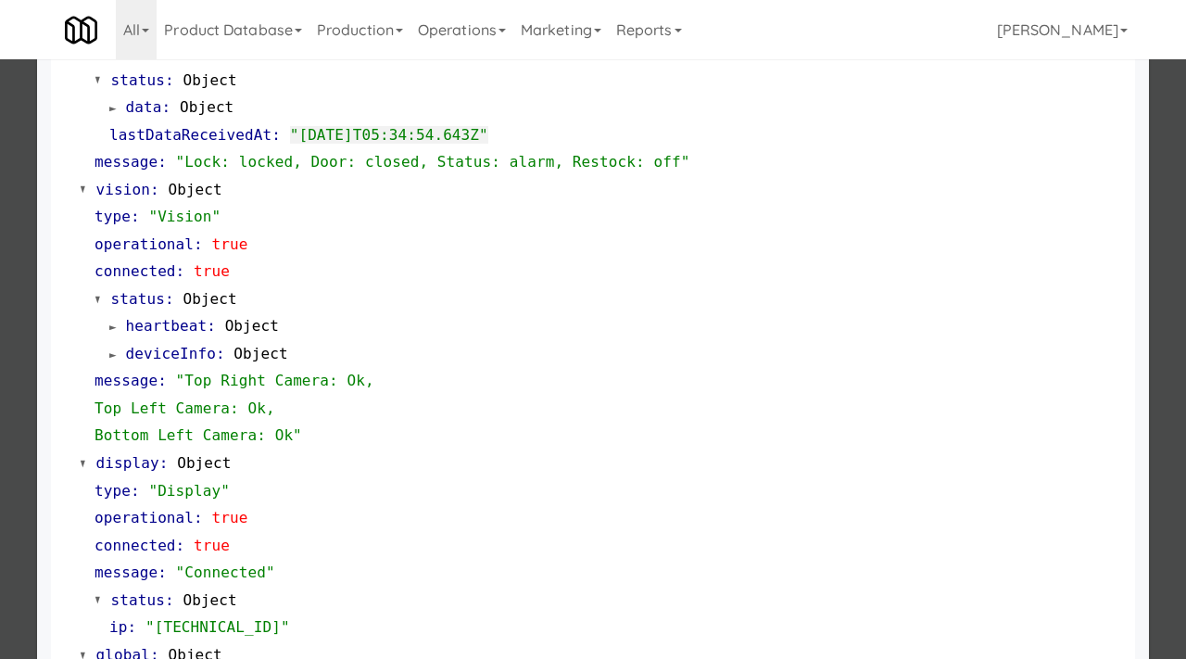
scroll to position [780, 0]
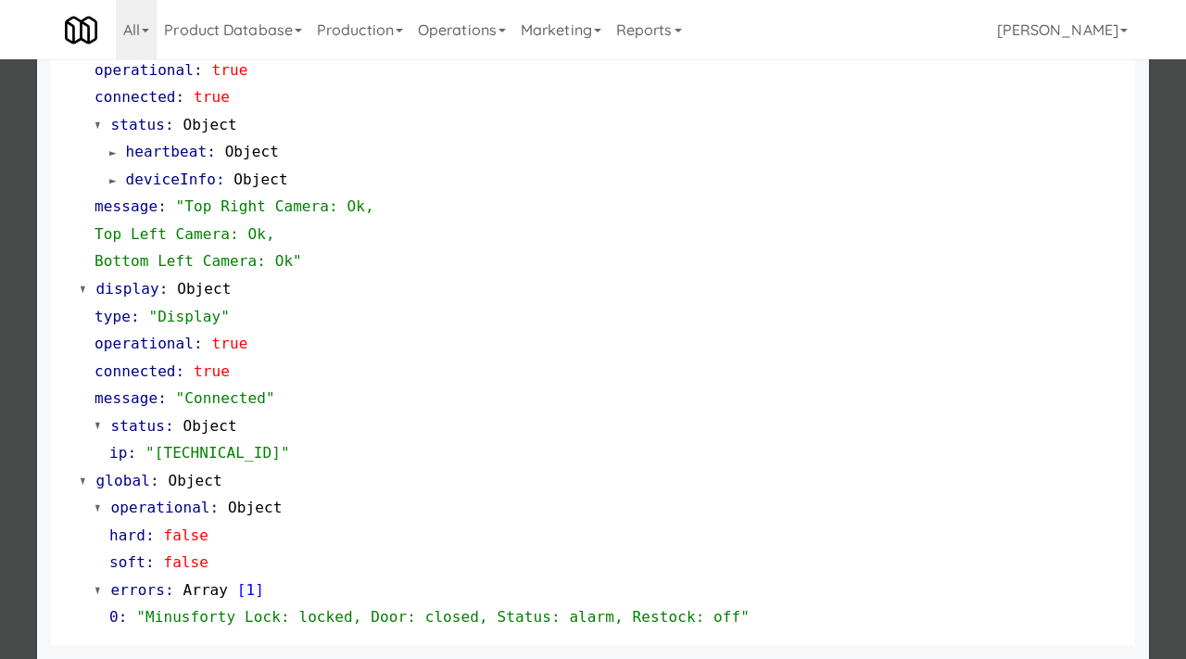
click at [1, 419] on div at bounding box center [593, 329] width 1186 height 659
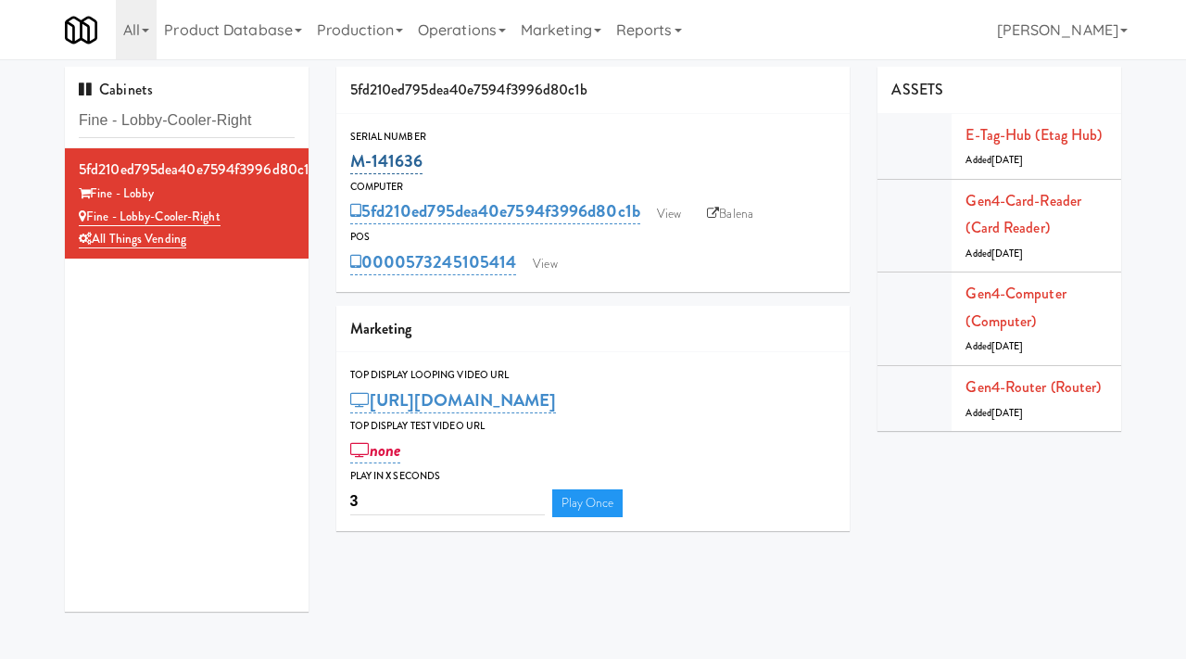
drag, startPoint x: 439, startPoint y: 161, endPoint x: 352, endPoint y: 159, distance: 87.1
click at [352, 159] on div "M-141636" at bounding box center [593, 160] width 486 height 31
copy link "M-141636"
click at [684, 205] on link "View" at bounding box center [669, 214] width 43 height 28
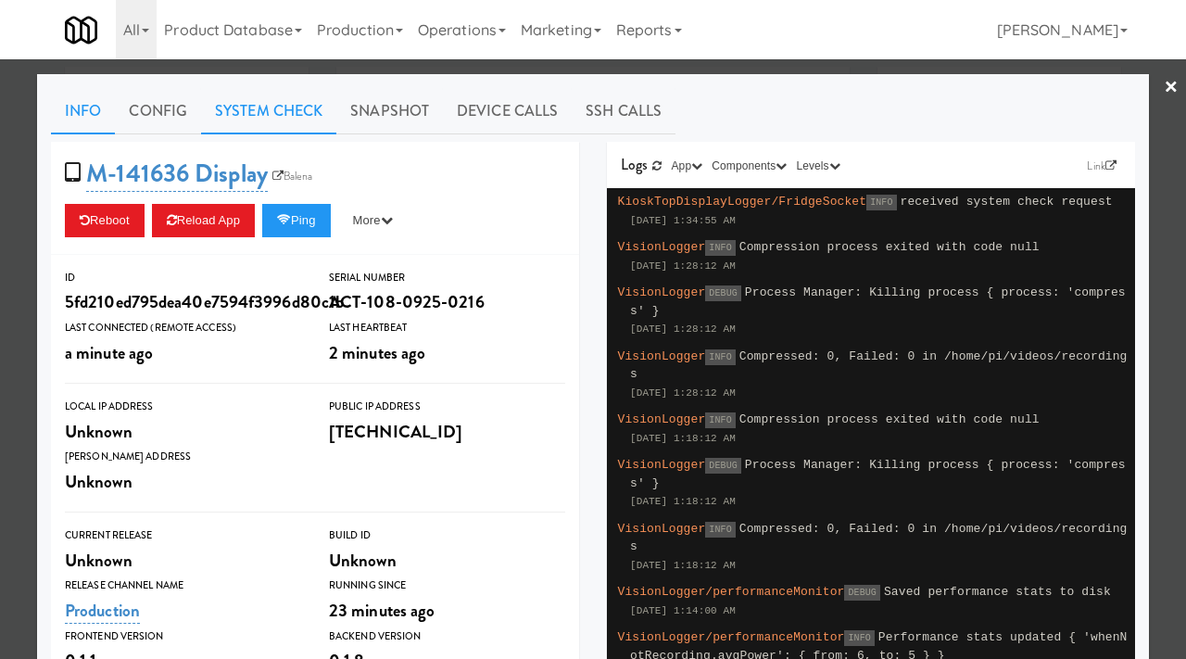
click at [289, 112] on link "System Check" at bounding box center [268, 111] width 135 height 46
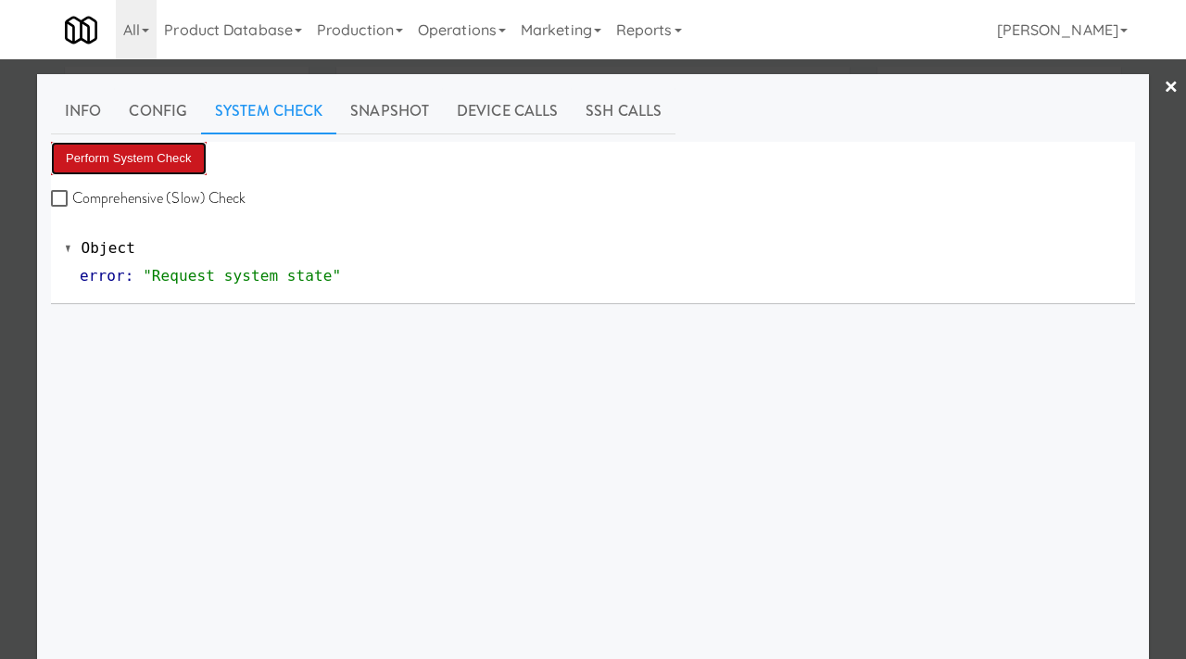
click at [132, 155] on button "Perform System Check" at bounding box center [129, 158] width 156 height 33
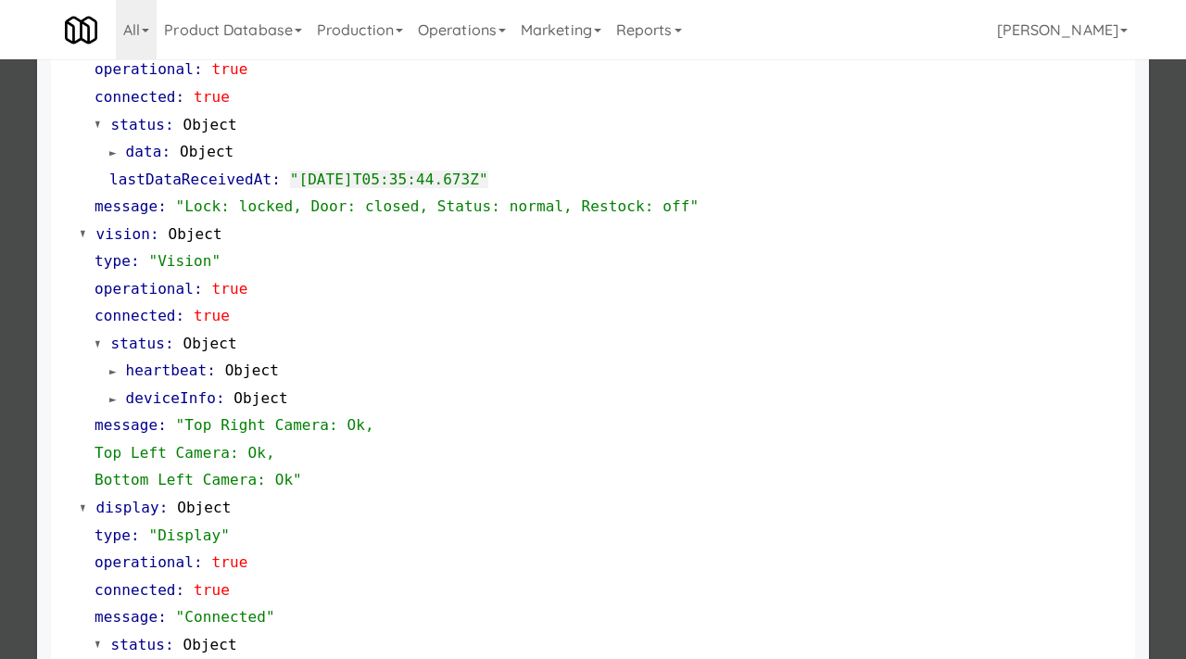
scroll to position [780, 0]
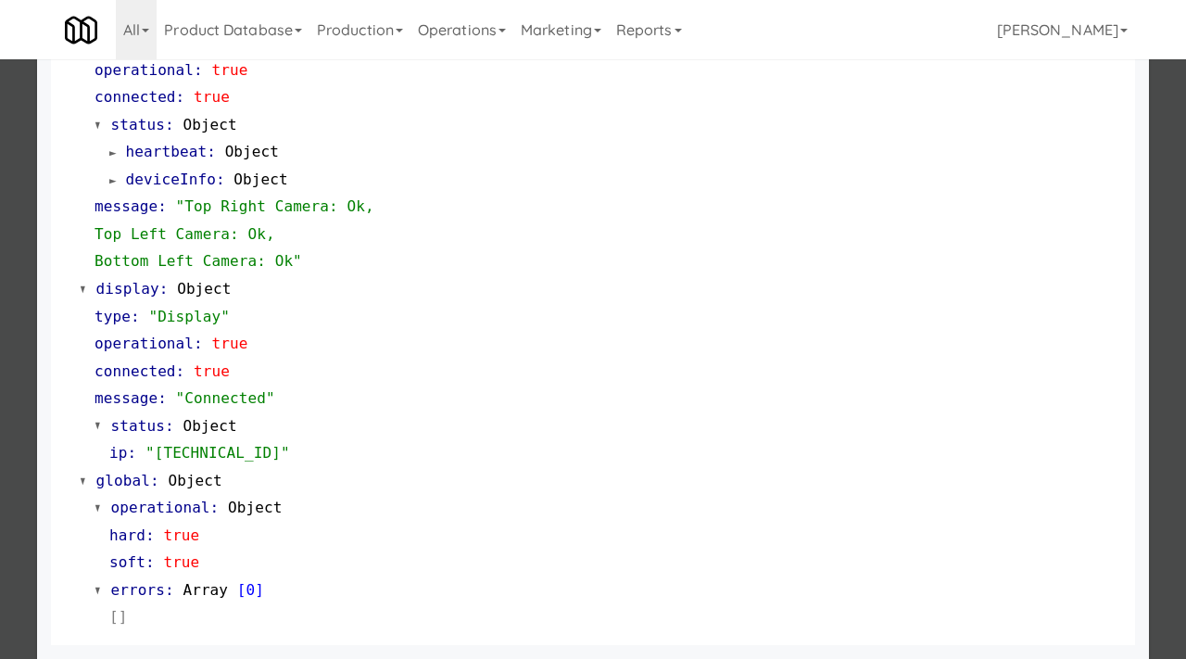
click at [0, 329] on div at bounding box center [593, 329] width 1186 height 659
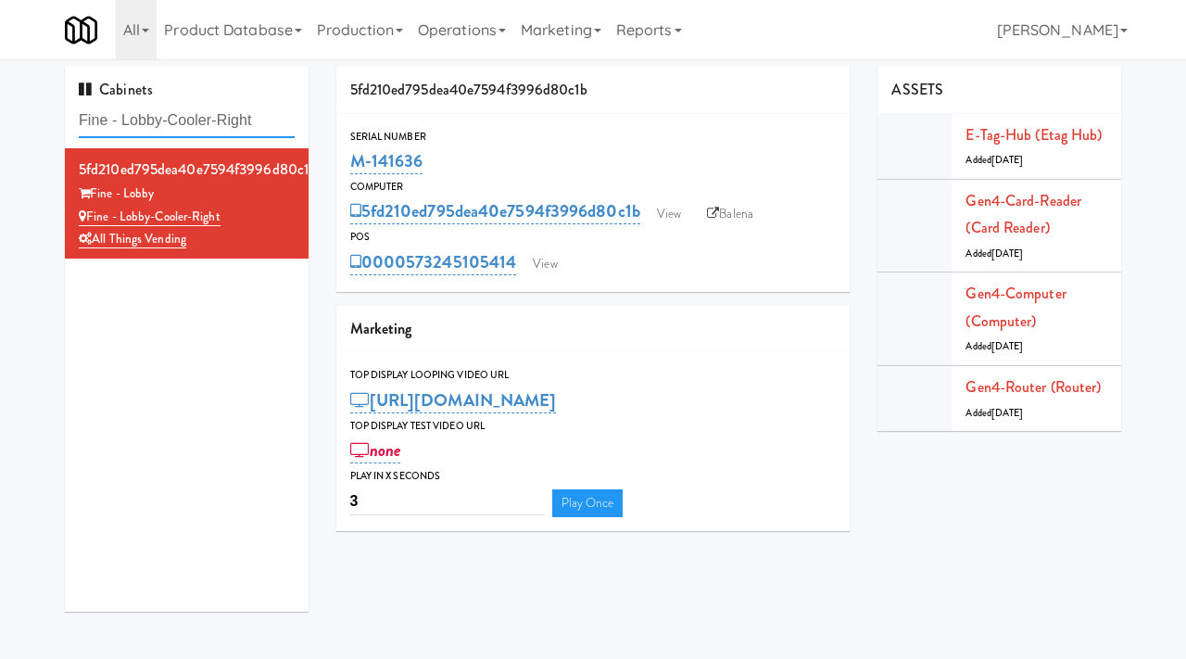
click at [174, 129] on input "Fine - Lobby-Cooler-Right" at bounding box center [187, 121] width 216 height 34
paste input "[MEDICAL_DATA] - Main Floor"
type input "[MEDICAL_DATA] - Main Floor"
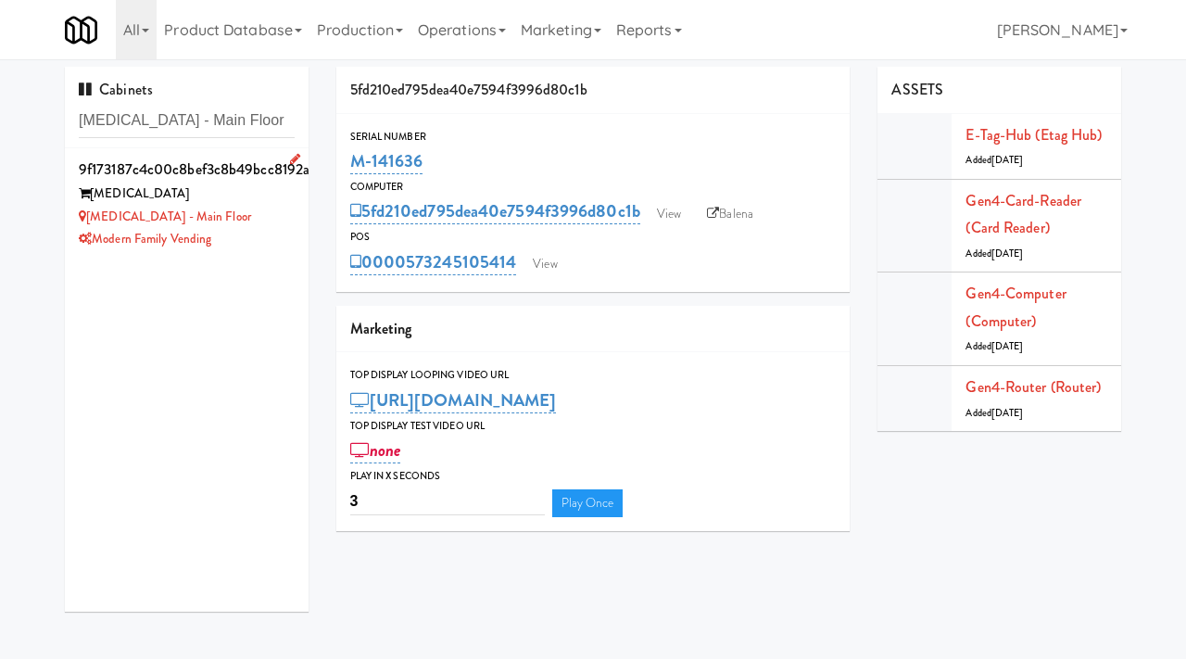
click at [245, 237] on div "Modern Family Vending" at bounding box center [187, 239] width 216 height 23
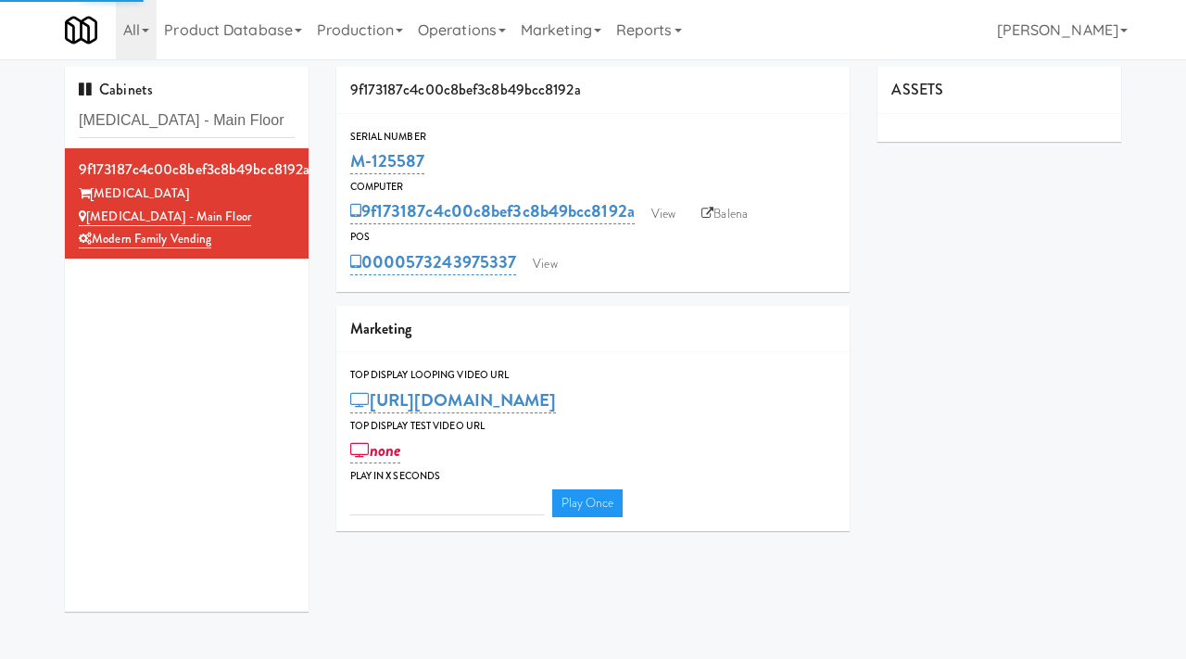
type input "3"
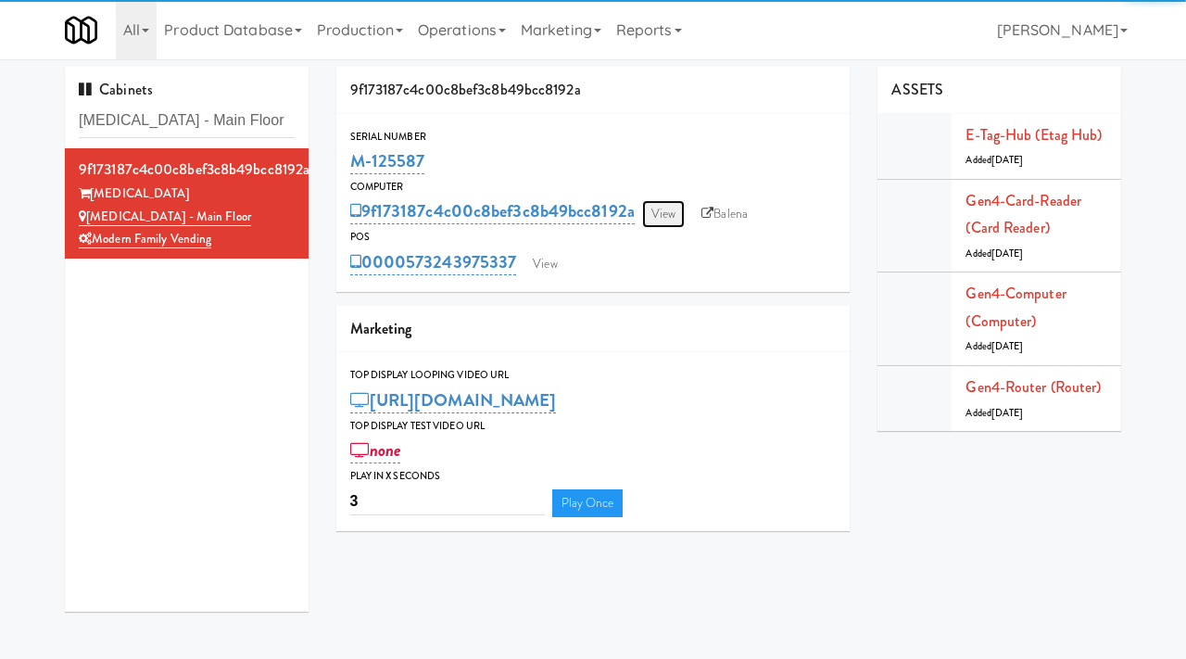
click at [654, 215] on link "View" at bounding box center [663, 214] width 43 height 28
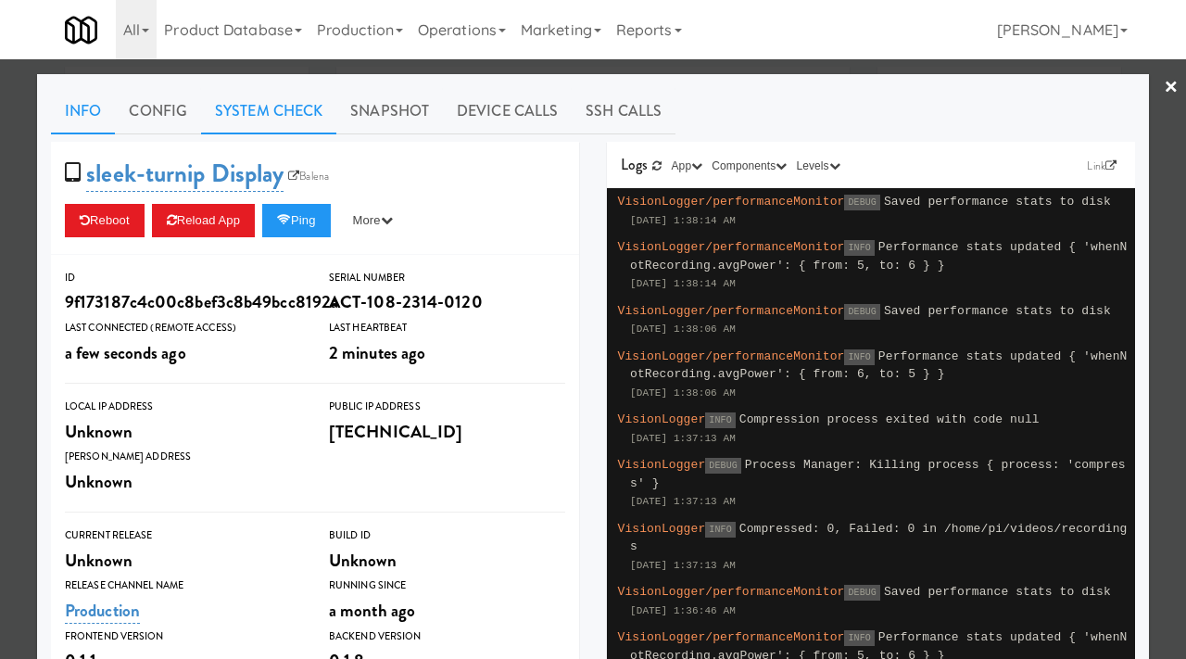
click at [263, 113] on link "System Check" at bounding box center [268, 111] width 135 height 46
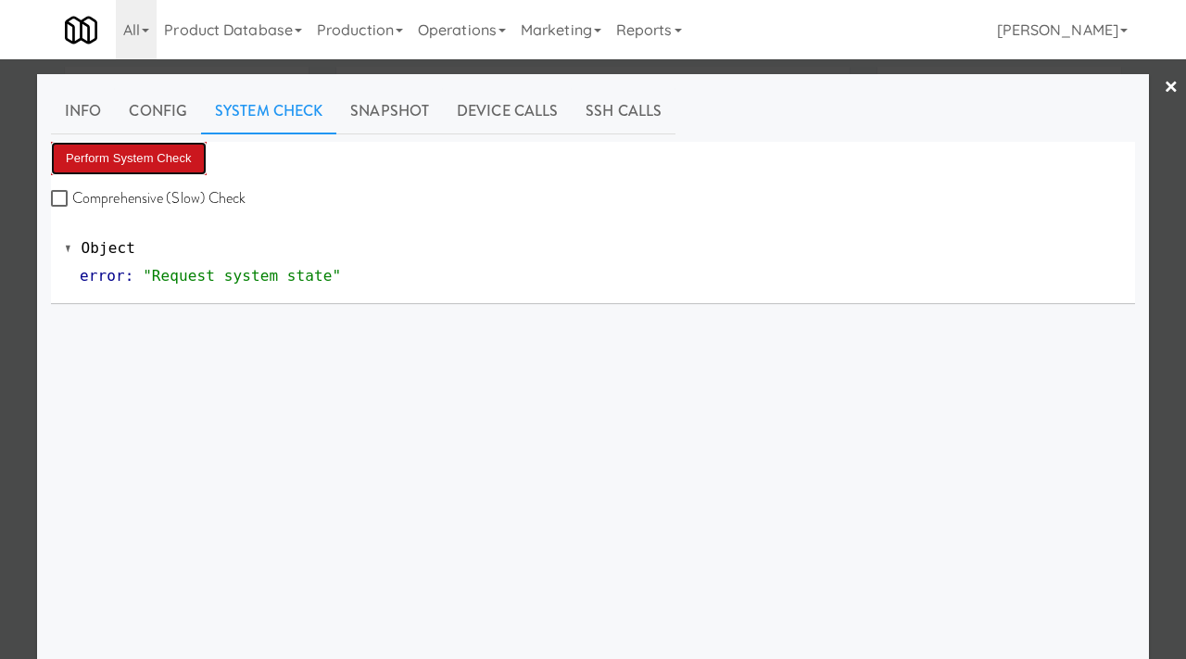
click at [92, 151] on button "Perform System Check" at bounding box center [129, 158] width 156 height 33
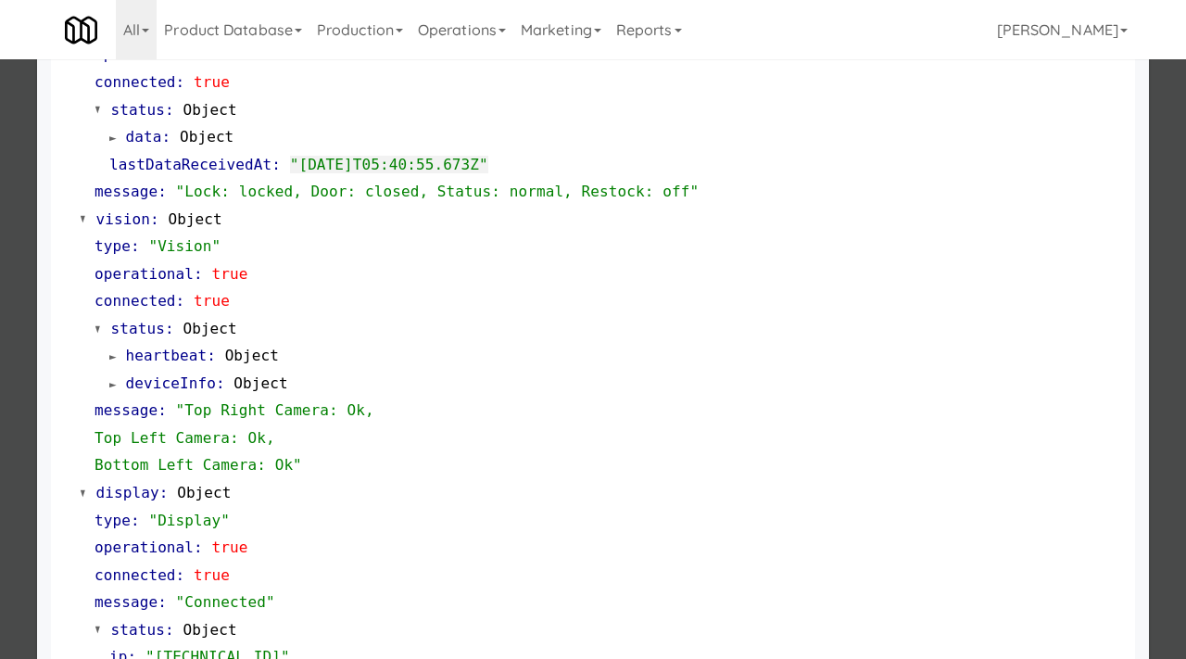
scroll to position [780, 0]
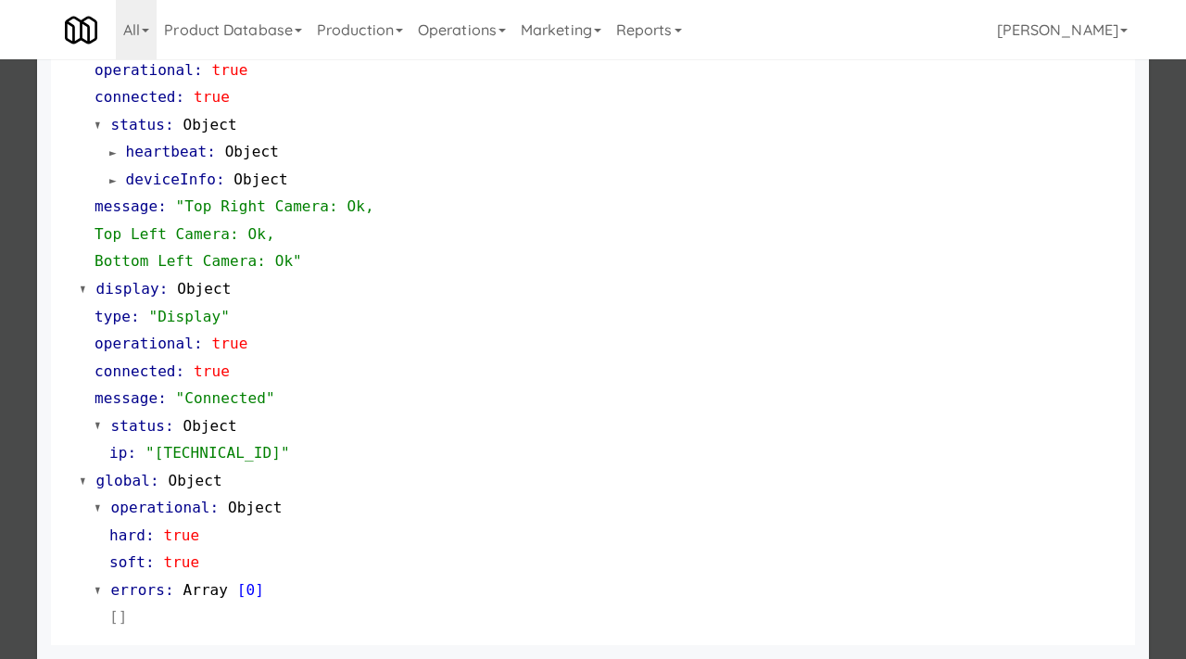
click at [0, 369] on div at bounding box center [593, 329] width 1186 height 659
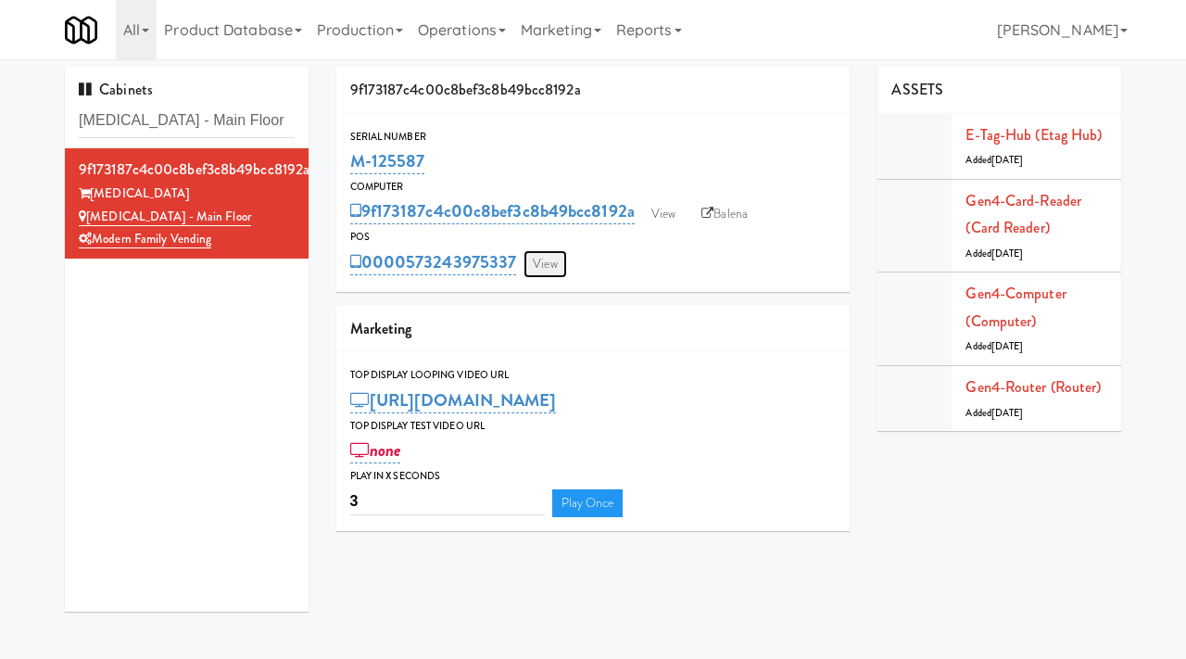
click at [553, 264] on link "View" at bounding box center [544, 264] width 43 height 28
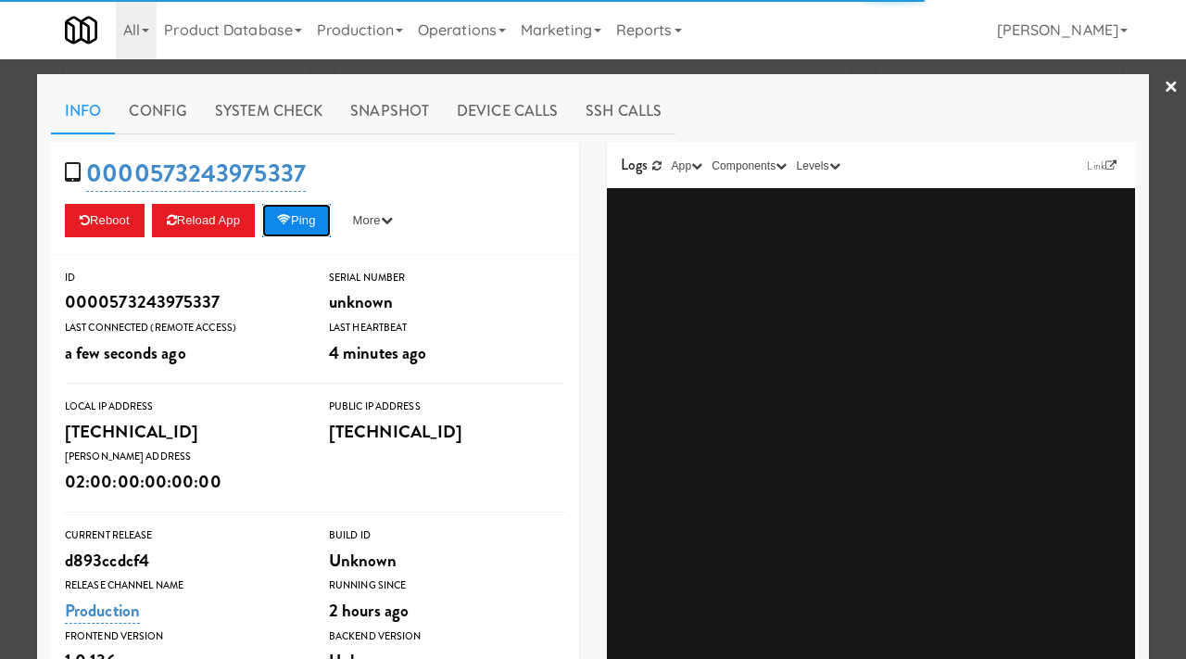
click at [330, 219] on button "Ping" at bounding box center [296, 220] width 69 height 33
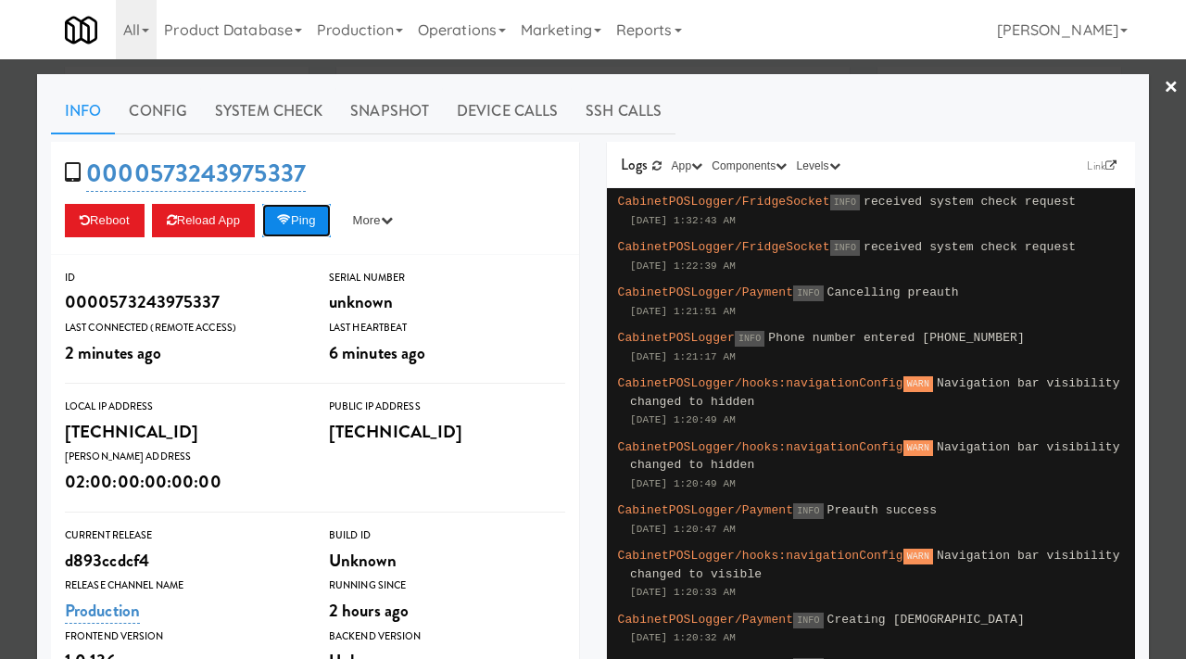
click at [318, 222] on button "Ping" at bounding box center [296, 220] width 69 height 33
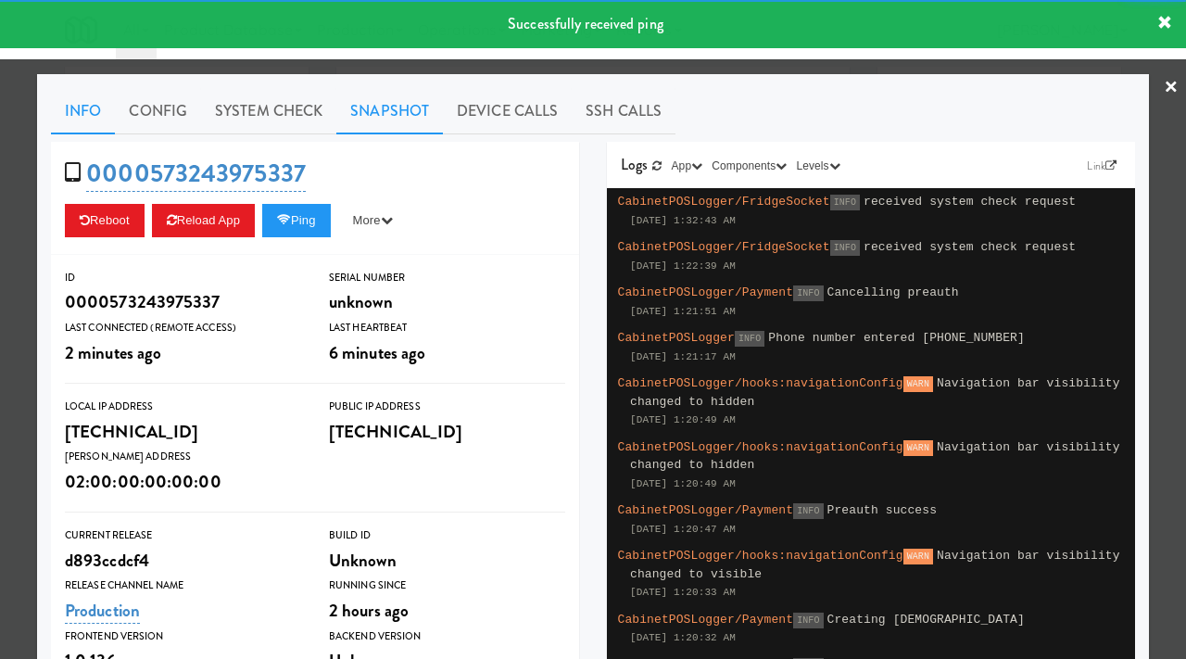
click at [366, 112] on link "Snapshot" at bounding box center [389, 111] width 107 height 46
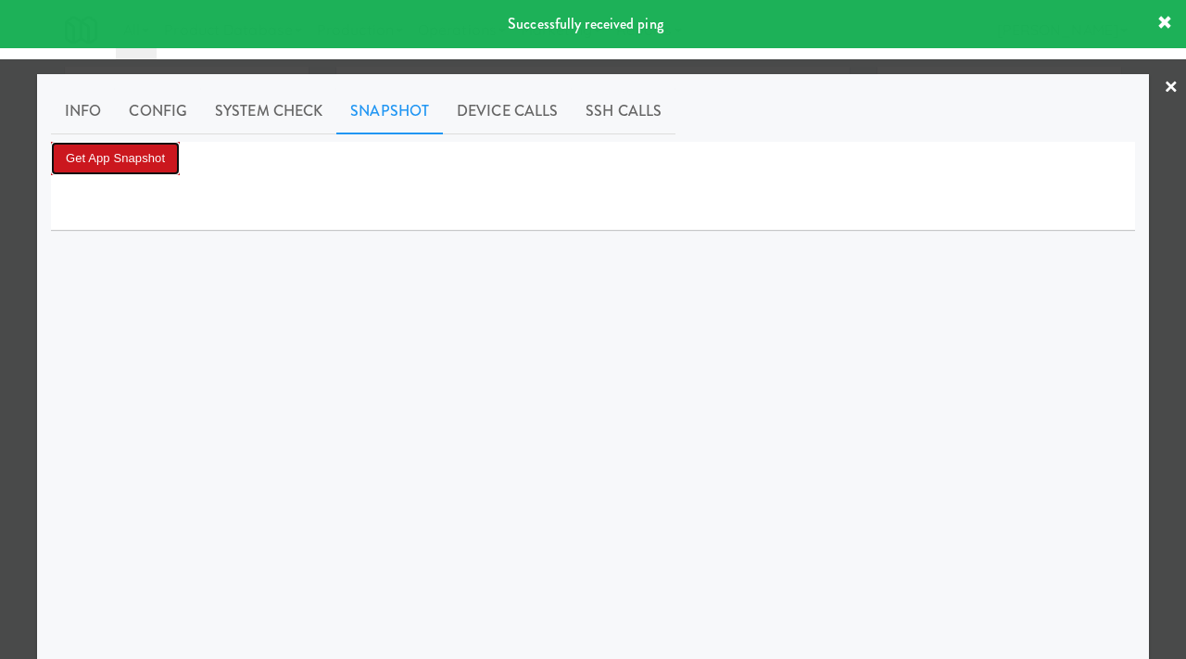
click at [155, 153] on button "Get App Snapshot" at bounding box center [115, 158] width 129 height 33
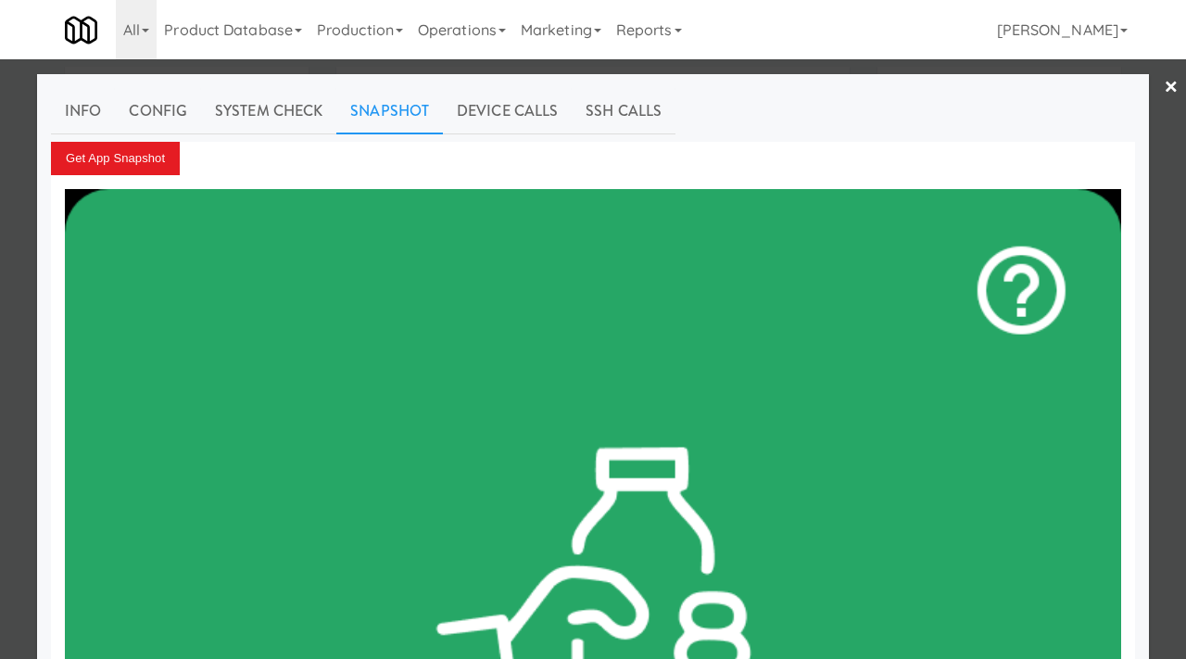
click at [0, 225] on div at bounding box center [593, 329] width 1186 height 659
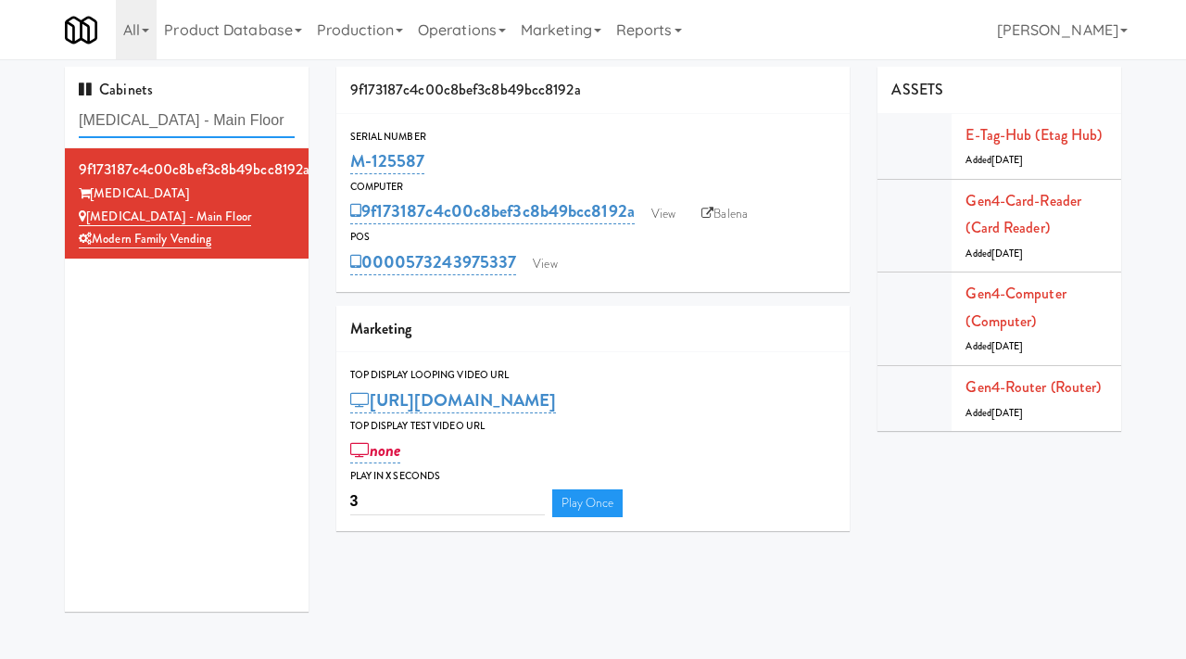
drag, startPoint x: 242, startPoint y: 113, endPoint x: 121, endPoint y: 112, distance: 120.4
click at [121, 112] on input "[MEDICAL_DATA] - Main Floor" at bounding box center [187, 121] width 216 height 34
paste input "The Mo - Pantry"
type input "The Mo - Pantry"
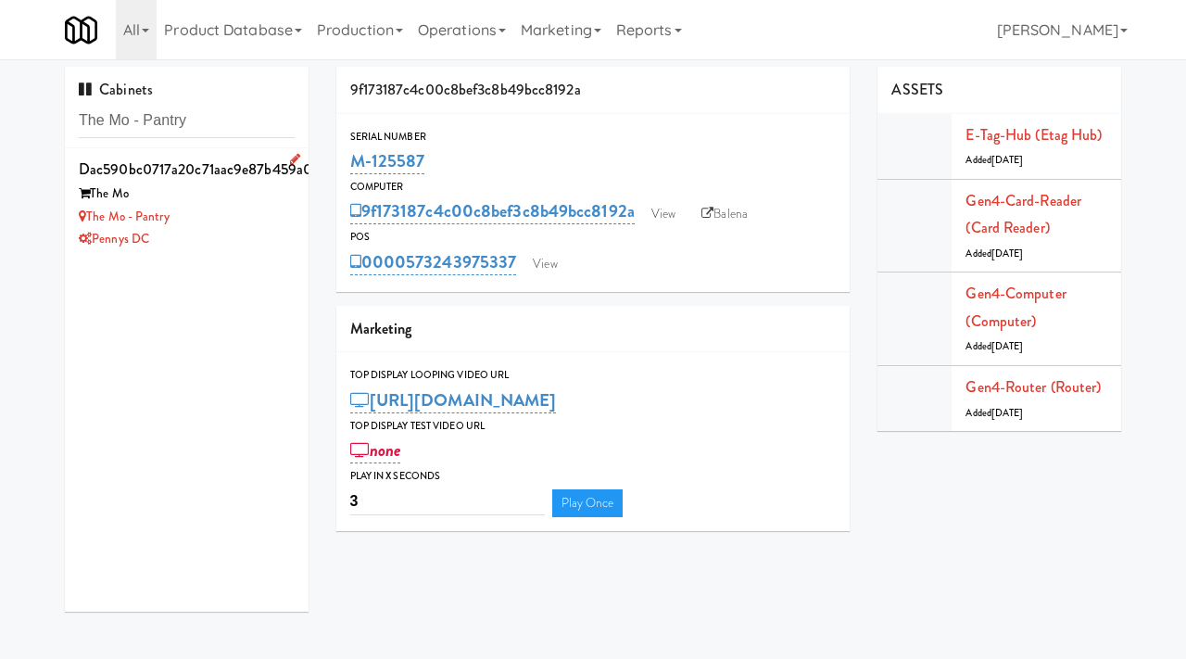
click at [279, 219] on div "The Mo - Pantry" at bounding box center [187, 217] width 216 height 23
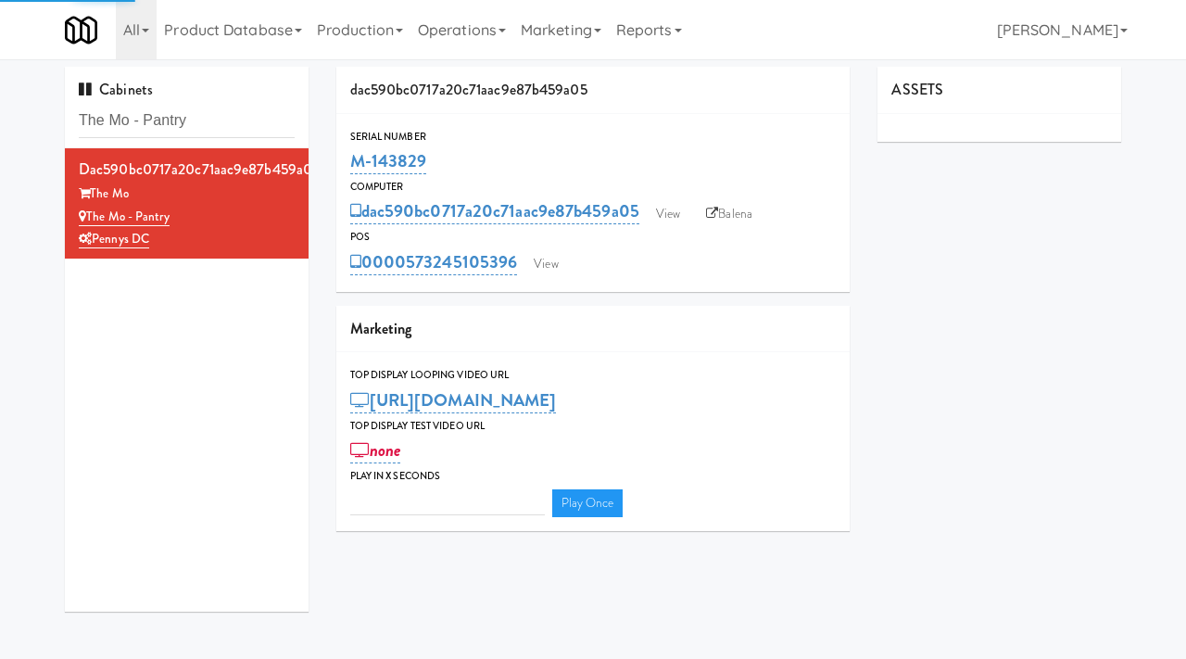
type input "3"
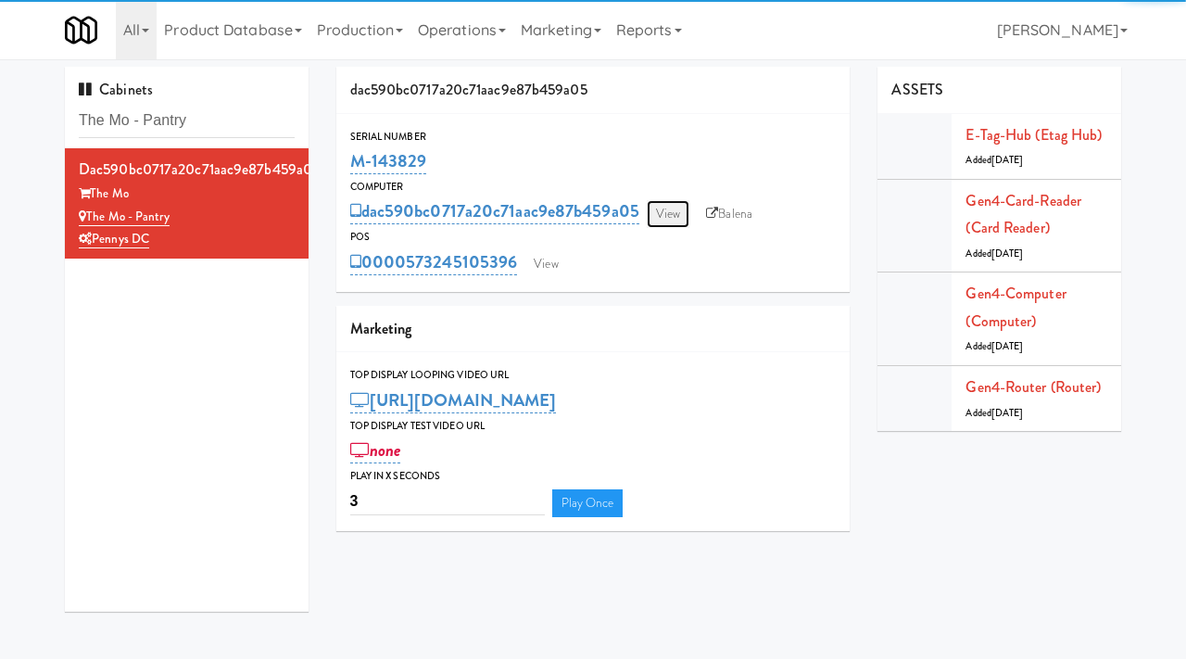
click at [664, 214] on link "View" at bounding box center [668, 214] width 43 height 28
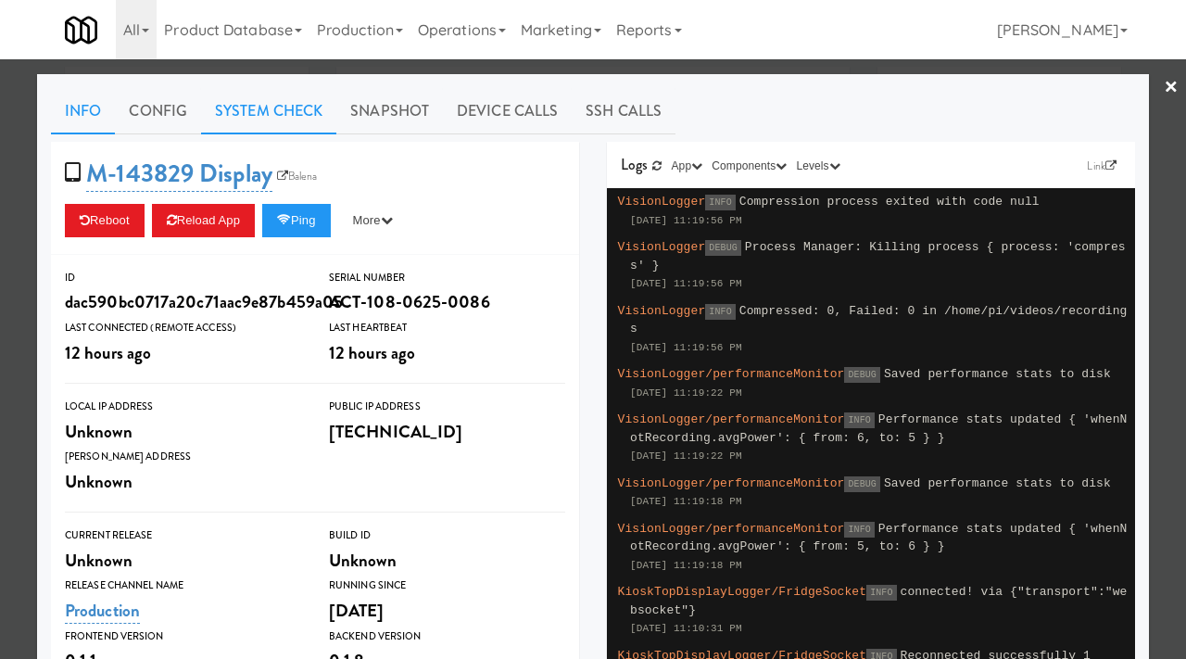
click at [280, 125] on link "System Check" at bounding box center [268, 111] width 135 height 46
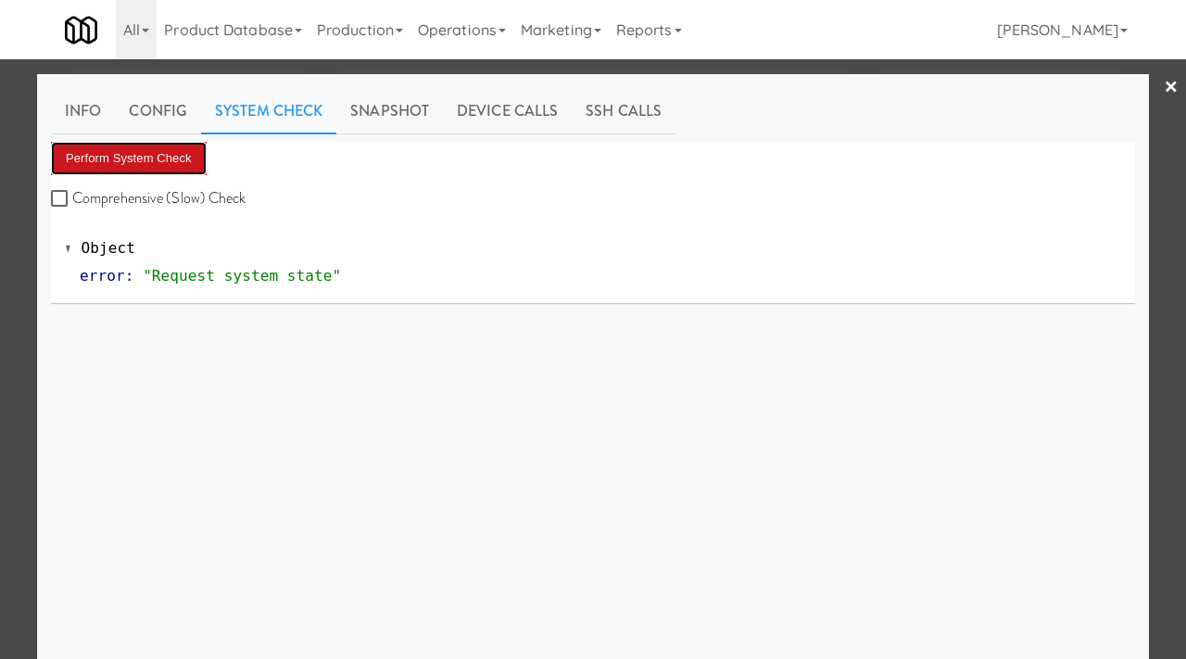
click at [145, 160] on button "Perform System Check" at bounding box center [129, 158] width 156 height 33
click at [34, 258] on div at bounding box center [593, 329] width 1186 height 659
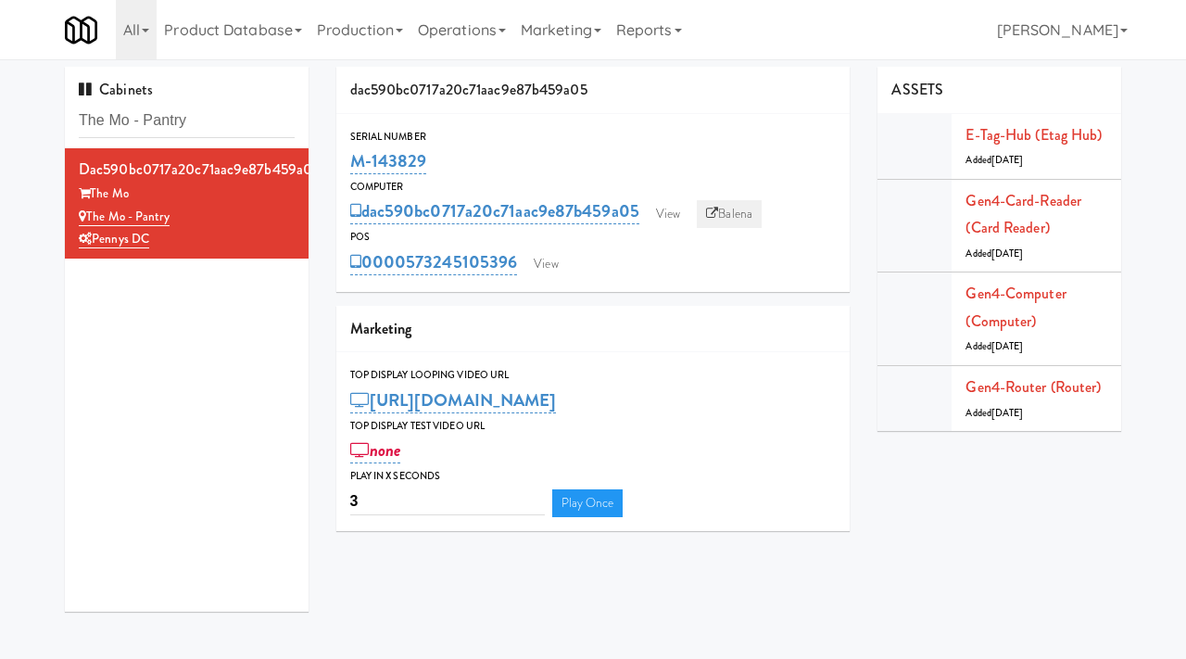
click at [737, 214] on link "Balena" at bounding box center [729, 214] width 65 height 28
drag, startPoint x: 429, startPoint y: 157, endPoint x: 333, endPoint y: 160, distance: 95.5
click at [333, 160] on div "dac590bc0717a20c71aac9e87b459a05 Serial Number M-143829 Computer dac590bc0717a2…" at bounding box center [593, 306] width 542 height 478
copy link "M-143829"
click at [211, 120] on input "The Mo - Pantry" at bounding box center [187, 121] width 216 height 34
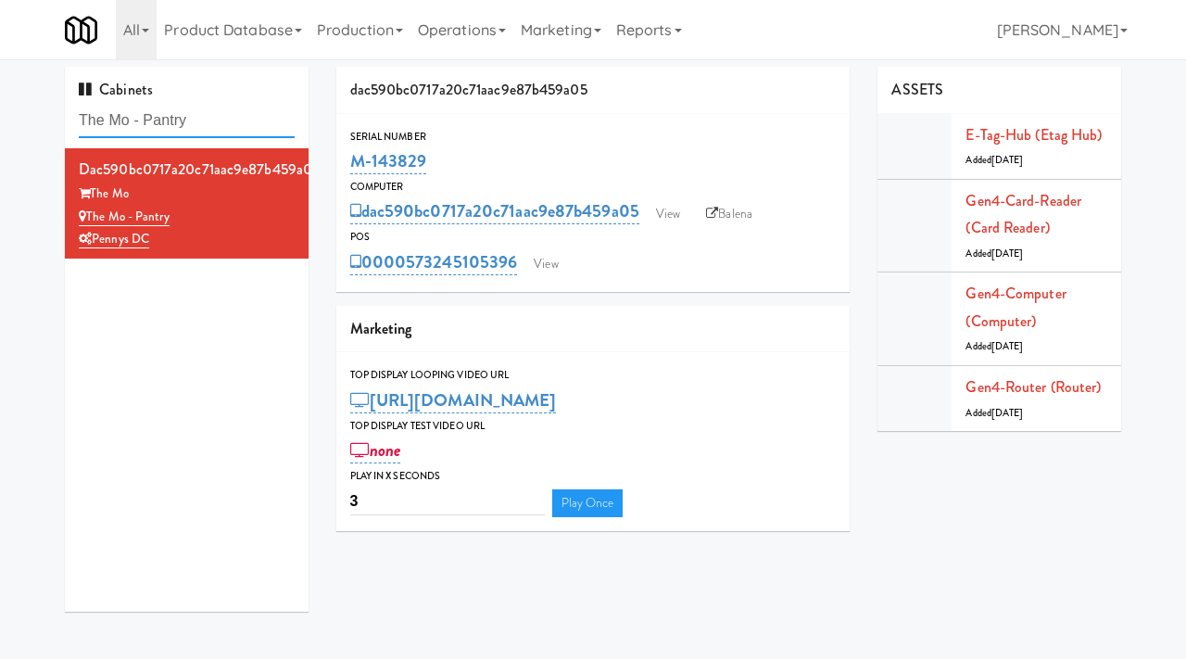
paste input "MT OLIVE-ROBERTET Corporate"
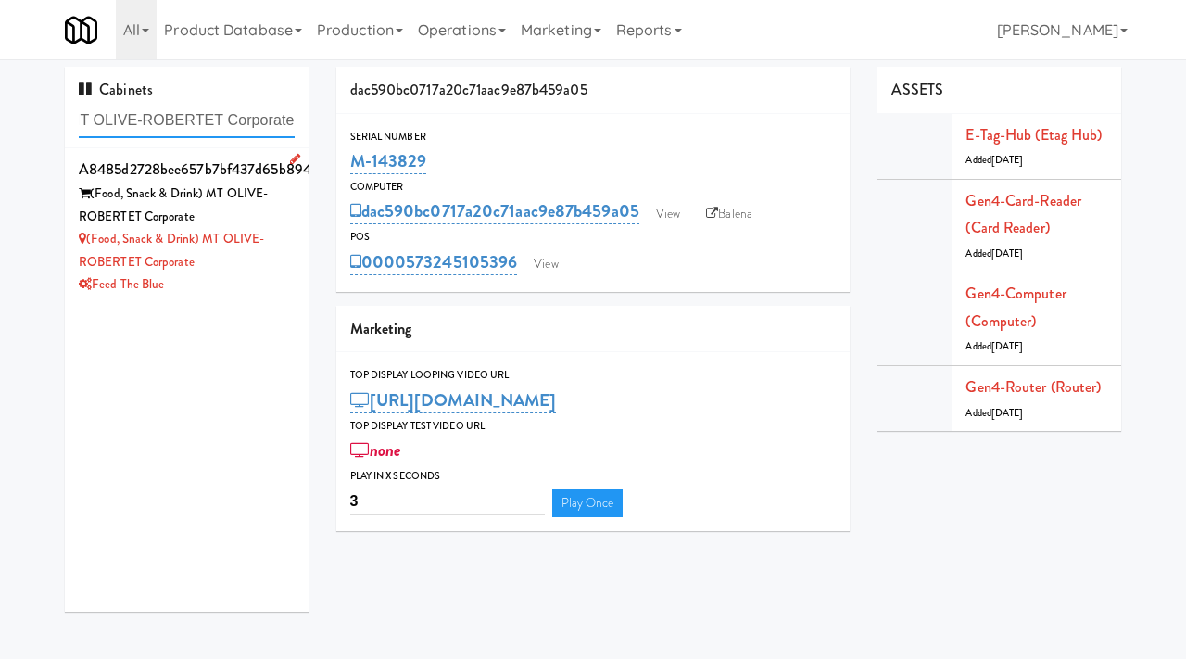
type input "MT OLIVE-ROBERTET Corporate"
click at [269, 206] on div "(Food, Snack & Drink) MT OLIVE-ROBERTET Corporate" at bounding box center [187, 204] width 216 height 45
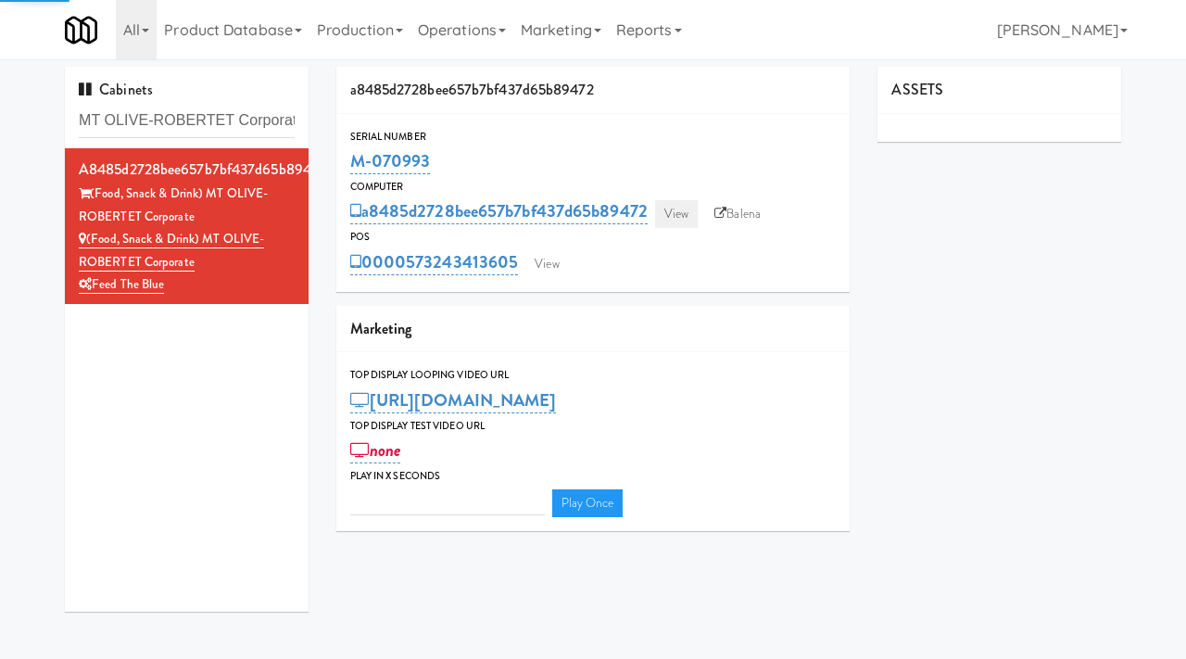
type input "3"
click at [685, 223] on link "View" at bounding box center [676, 214] width 43 height 28
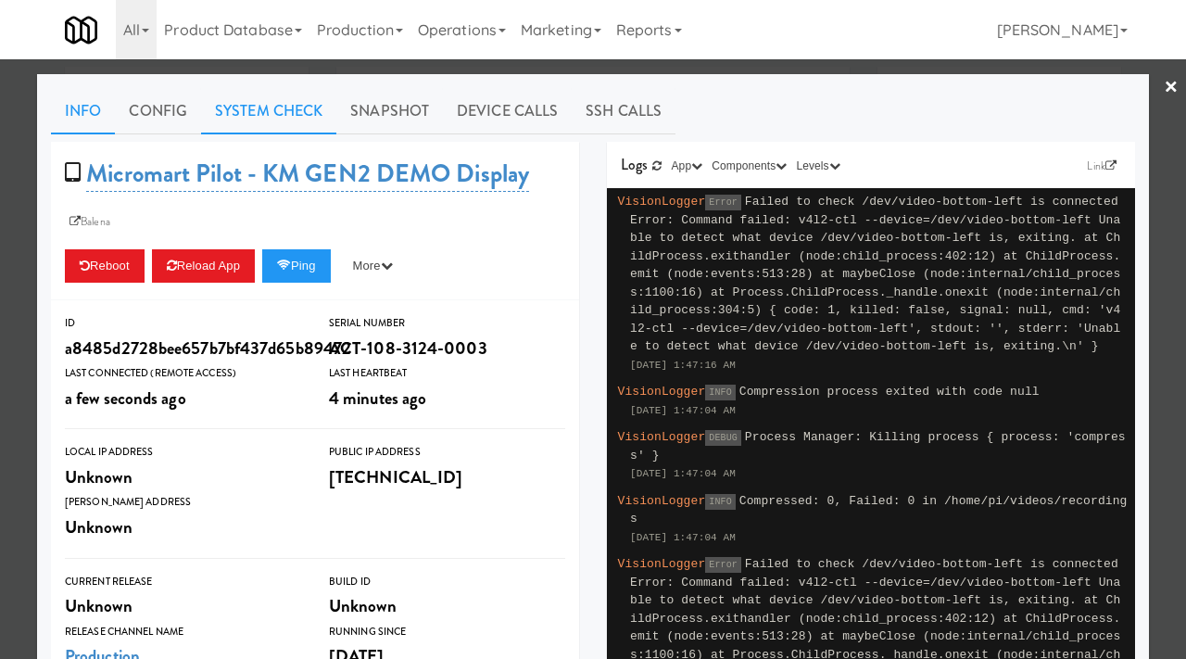
click at [268, 110] on link "System Check" at bounding box center [268, 111] width 135 height 46
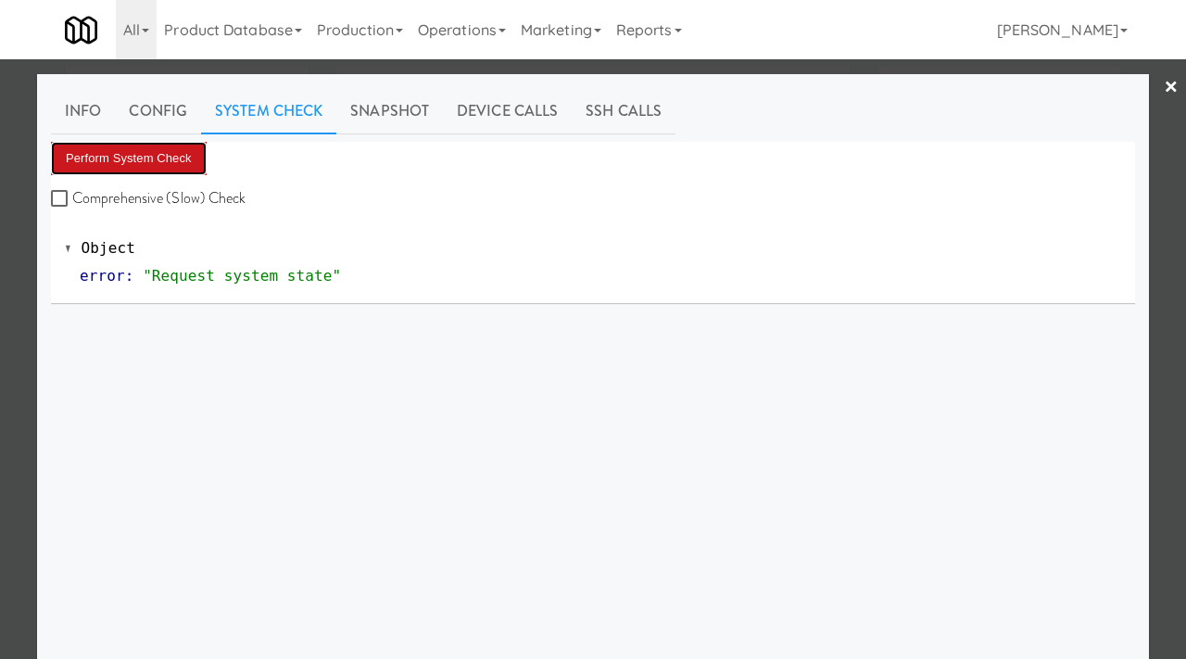
click at [138, 154] on button "Perform System Check" at bounding box center [129, 158] width 156 height 33
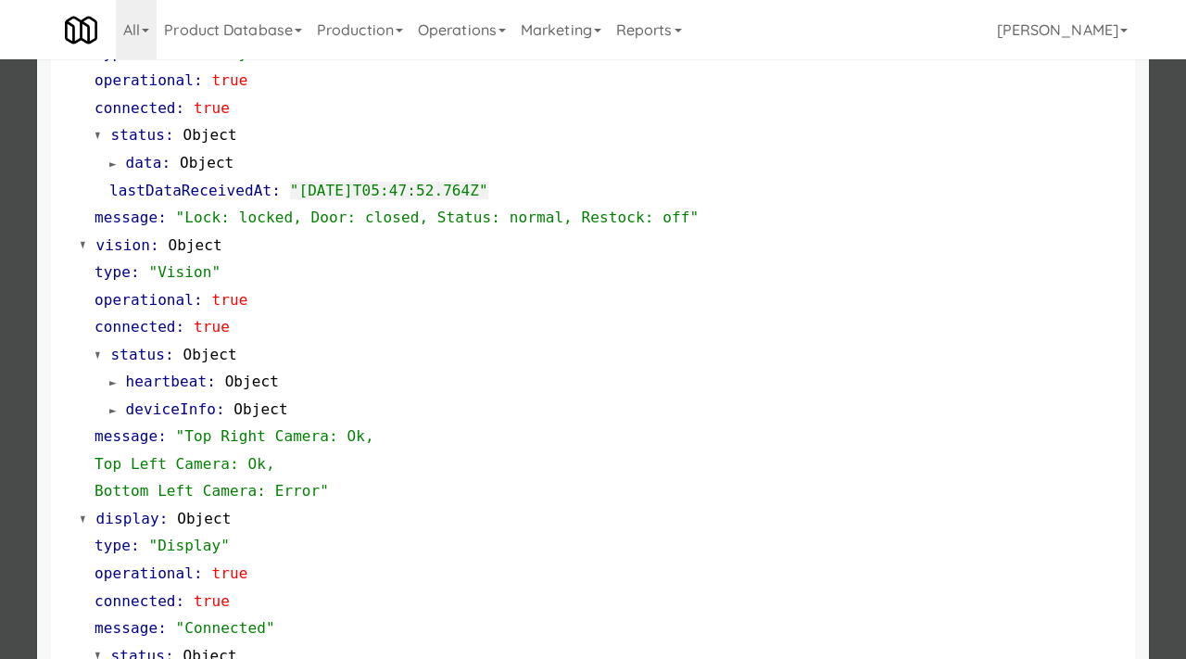
scroll to position [725, 0]
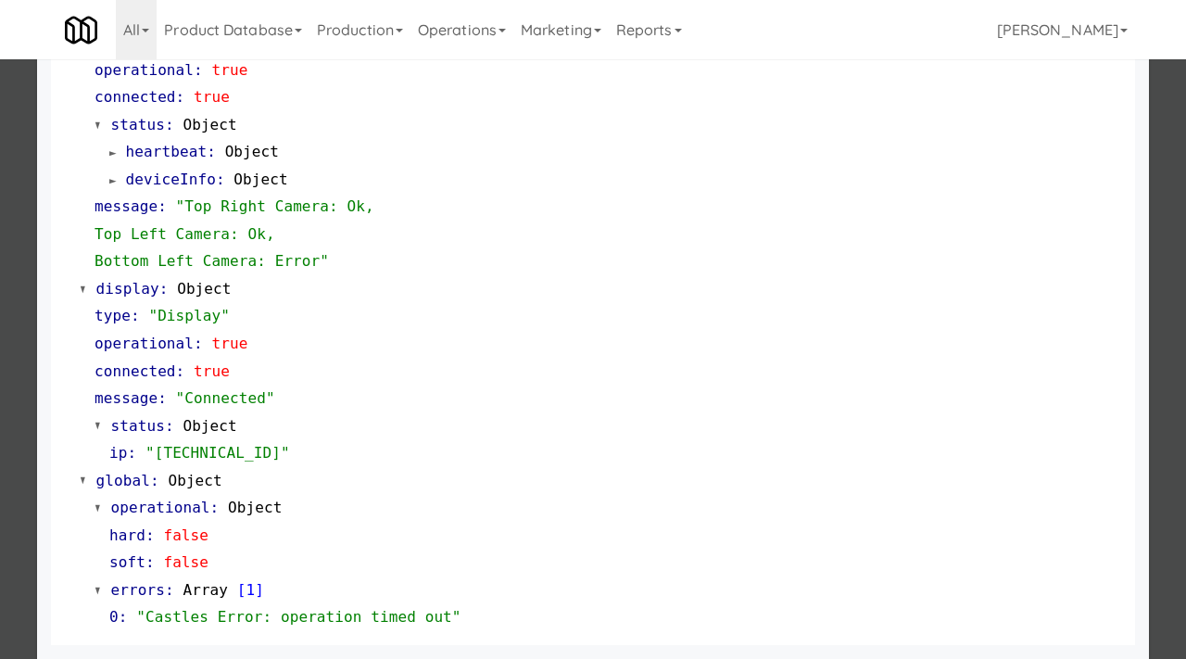
click at [24, 409] on div at bounding box center [593, 329] width 1186 height 659
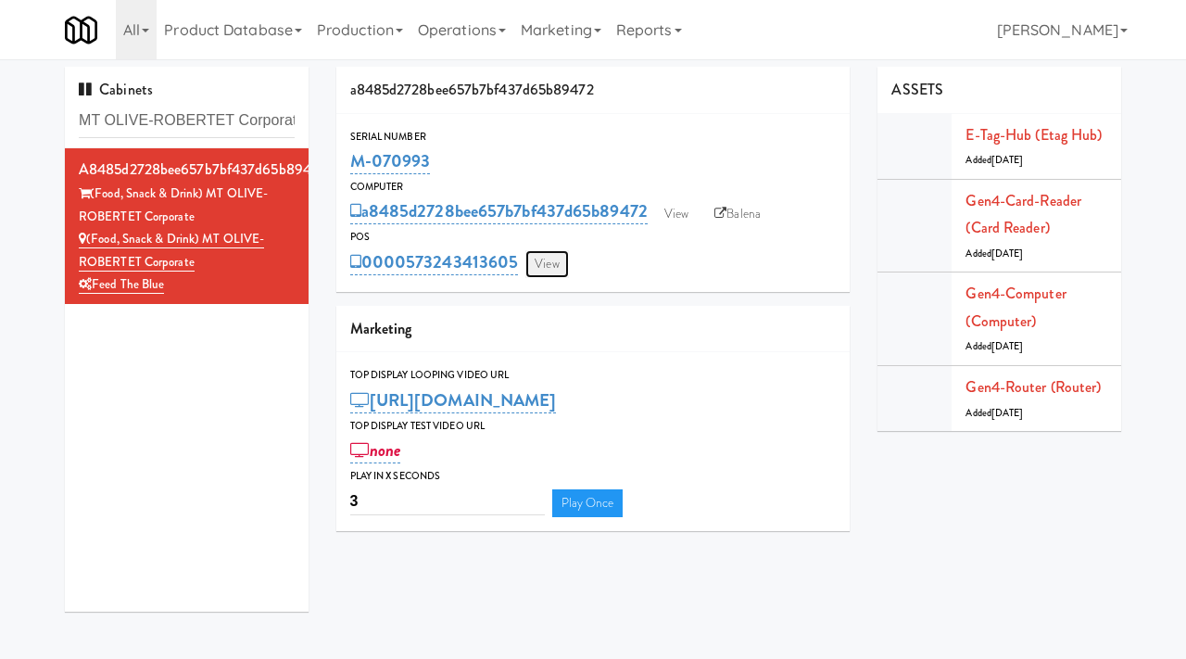
click at [546, 264] on link "View" at bounding box center [546, 264] width 43 height 28
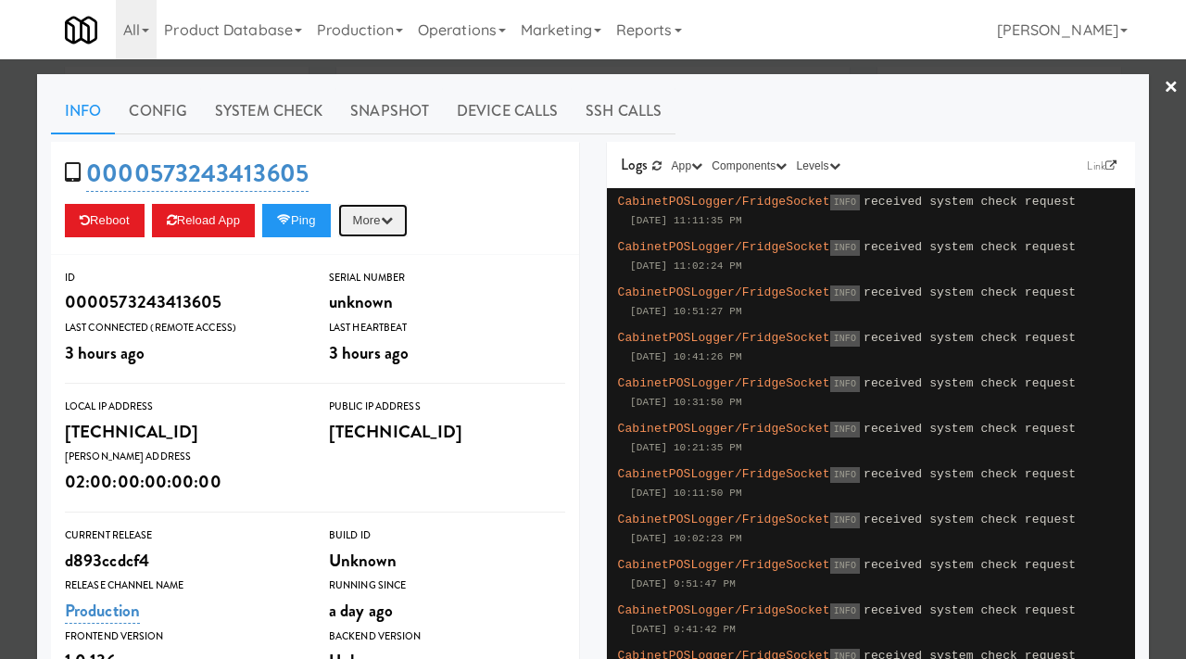
click at [395, 210] on button "More" at bounding box center [372, 220] width 69 height 33
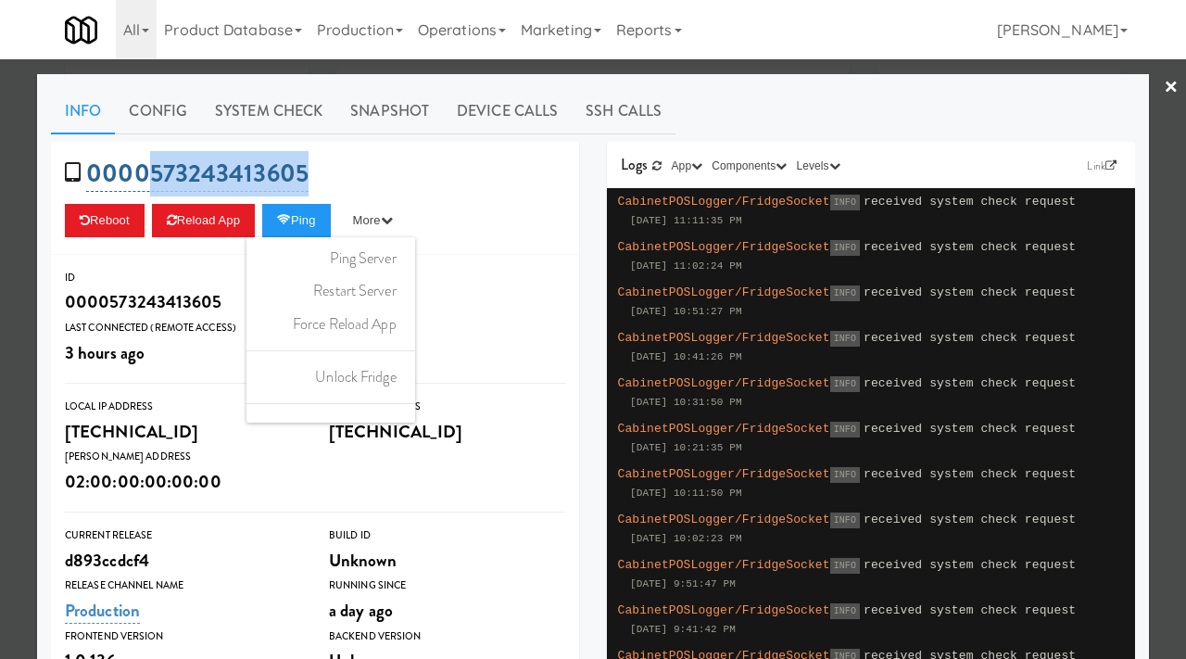
drag, startPoint x: 314, startPoint y: 166, endPoint x: 145, endPoint y: 167, distance: 168.6
click at [145, 167] on div "0000573243413605 Reboot Reload App Ping More Ping Server Restart Server Force R…" at bounding box center [315, 198] width 528 height 113
copy link "573243413605"
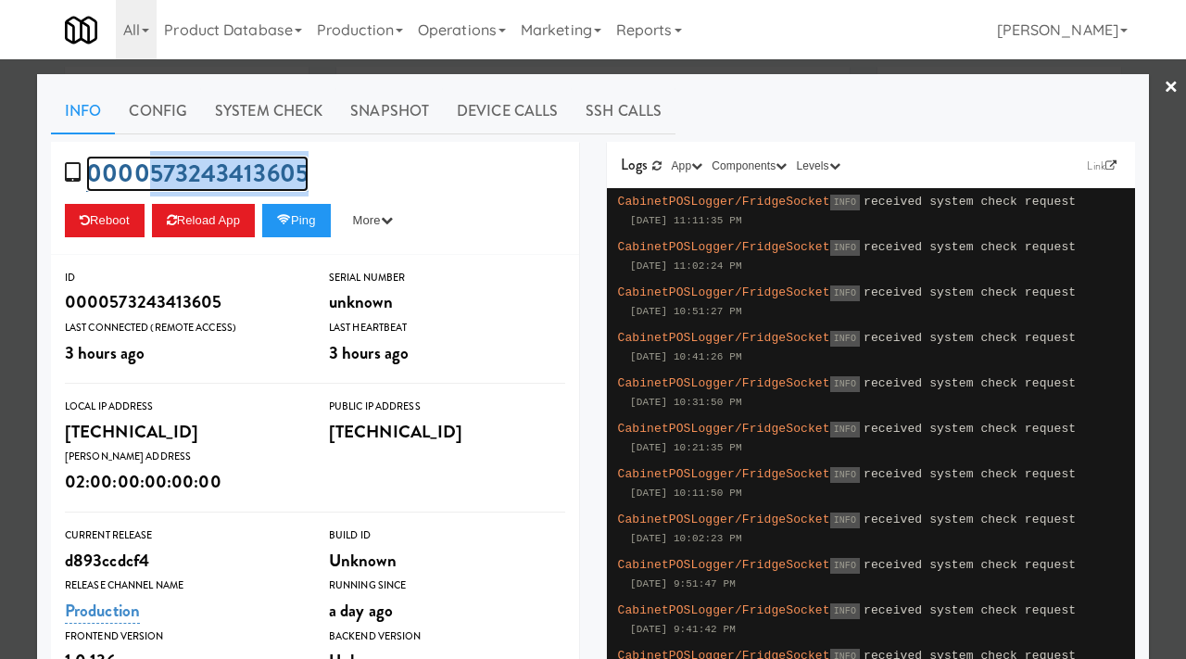
copy link "573243413605"
click at [328, 60] on div at bounding box center [593, 329] width 1186 height 659
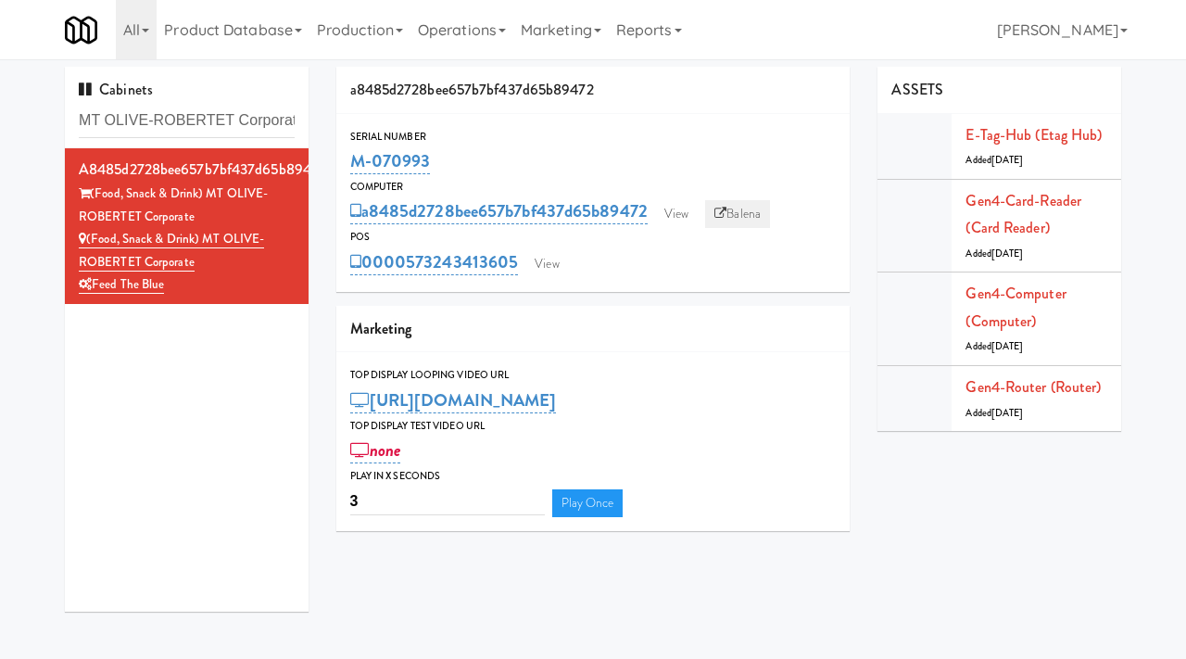
click at [769, 210] on link "Balena" at bounding box center [737, 214] width 65 height 28
